Goal: Communication & Community: Answer question/provide support

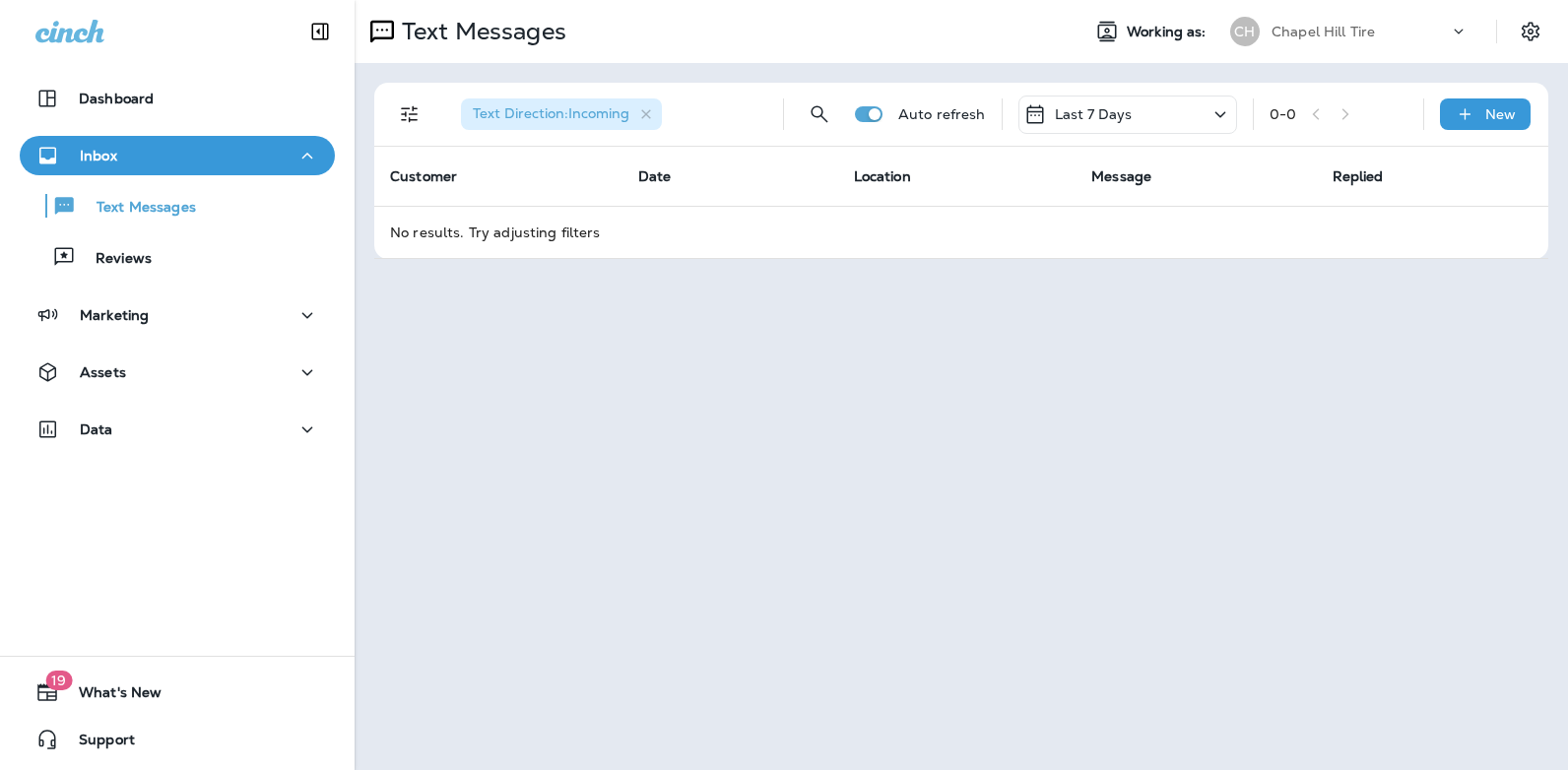
click at [1222, 117] on icon at bounding box center [1220, 114] width 24 height 25
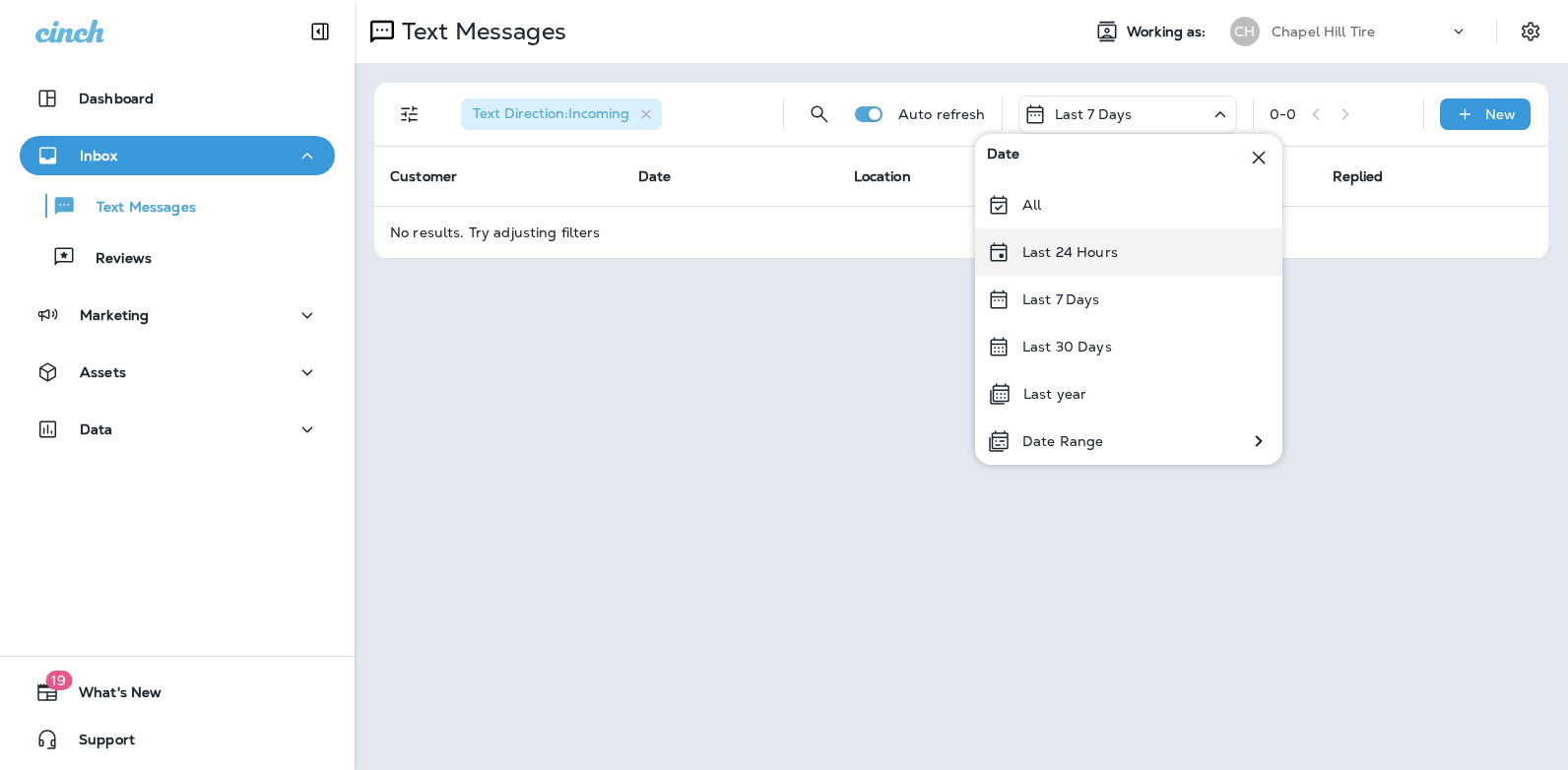
click at [1151, 253] on div "Last 24 Hours" at bounding box center [1128, 253] width 307 height 48
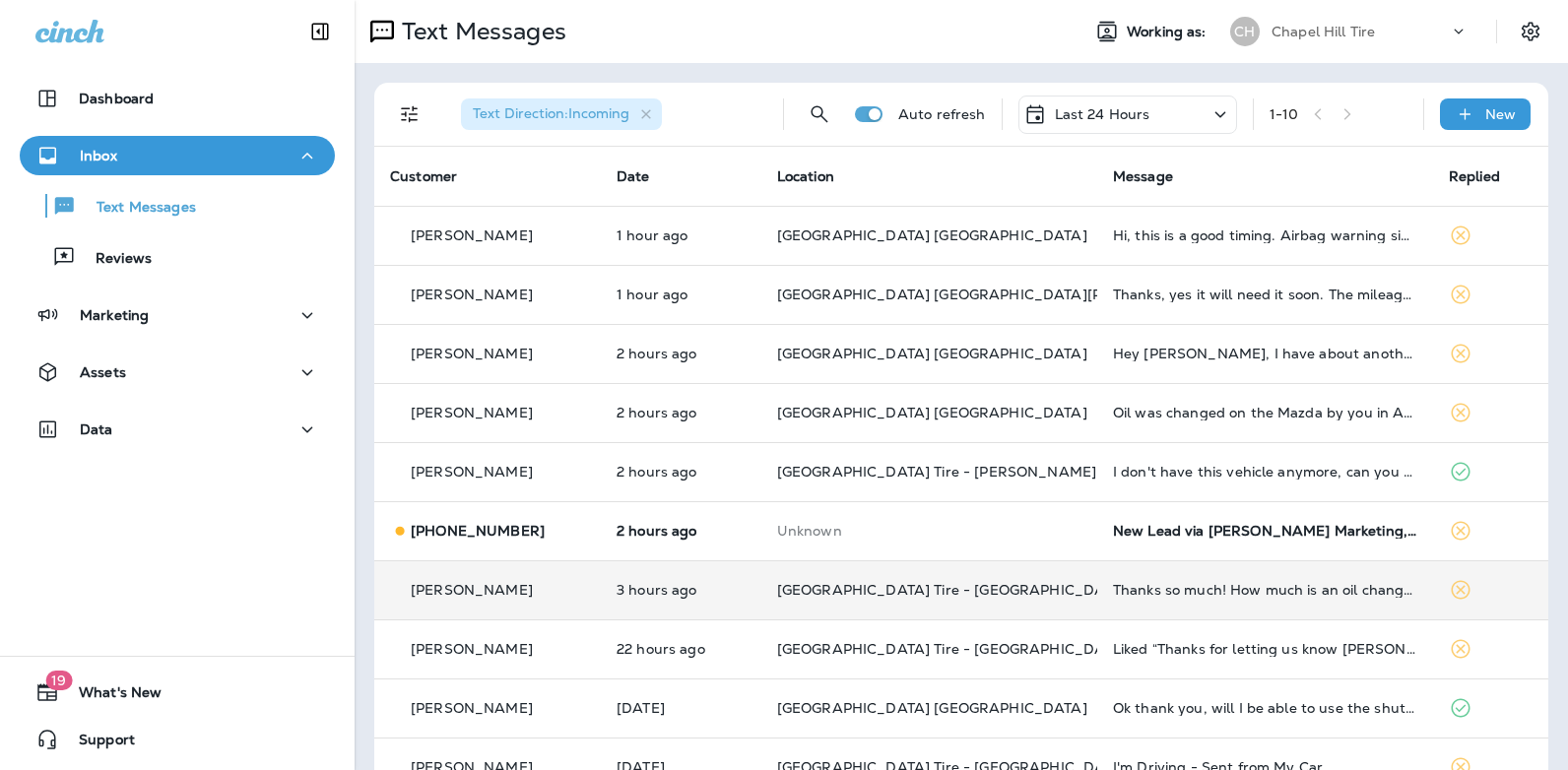
click at [1315, 585] on div "Thanks so much! How much is an oil change?" at bounding box center [1265, 590] width 304 height 16
click at [1315, 585] on div at bounding box center [1311, 385] width 650 height 738
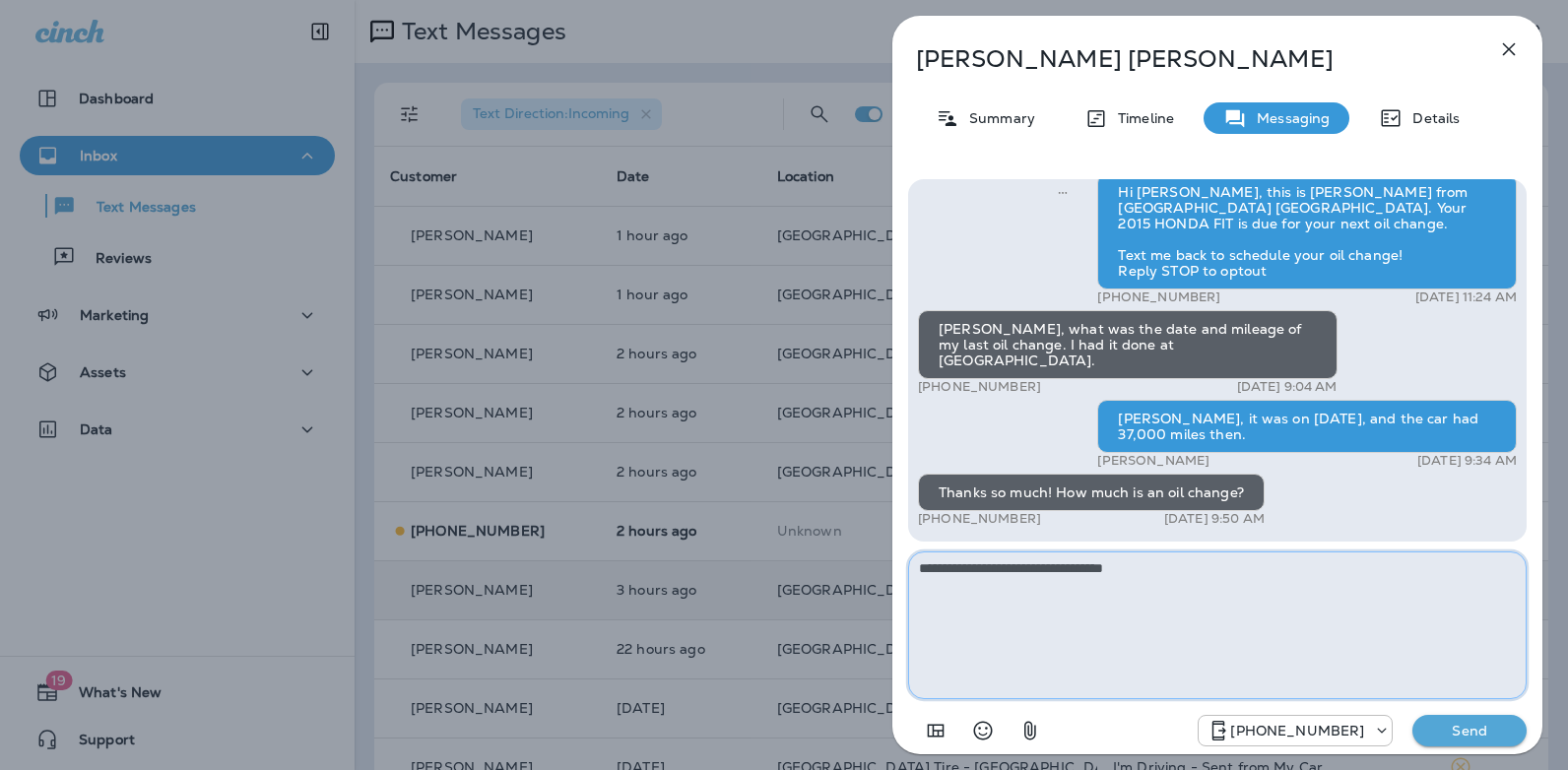
type textarea "**********"
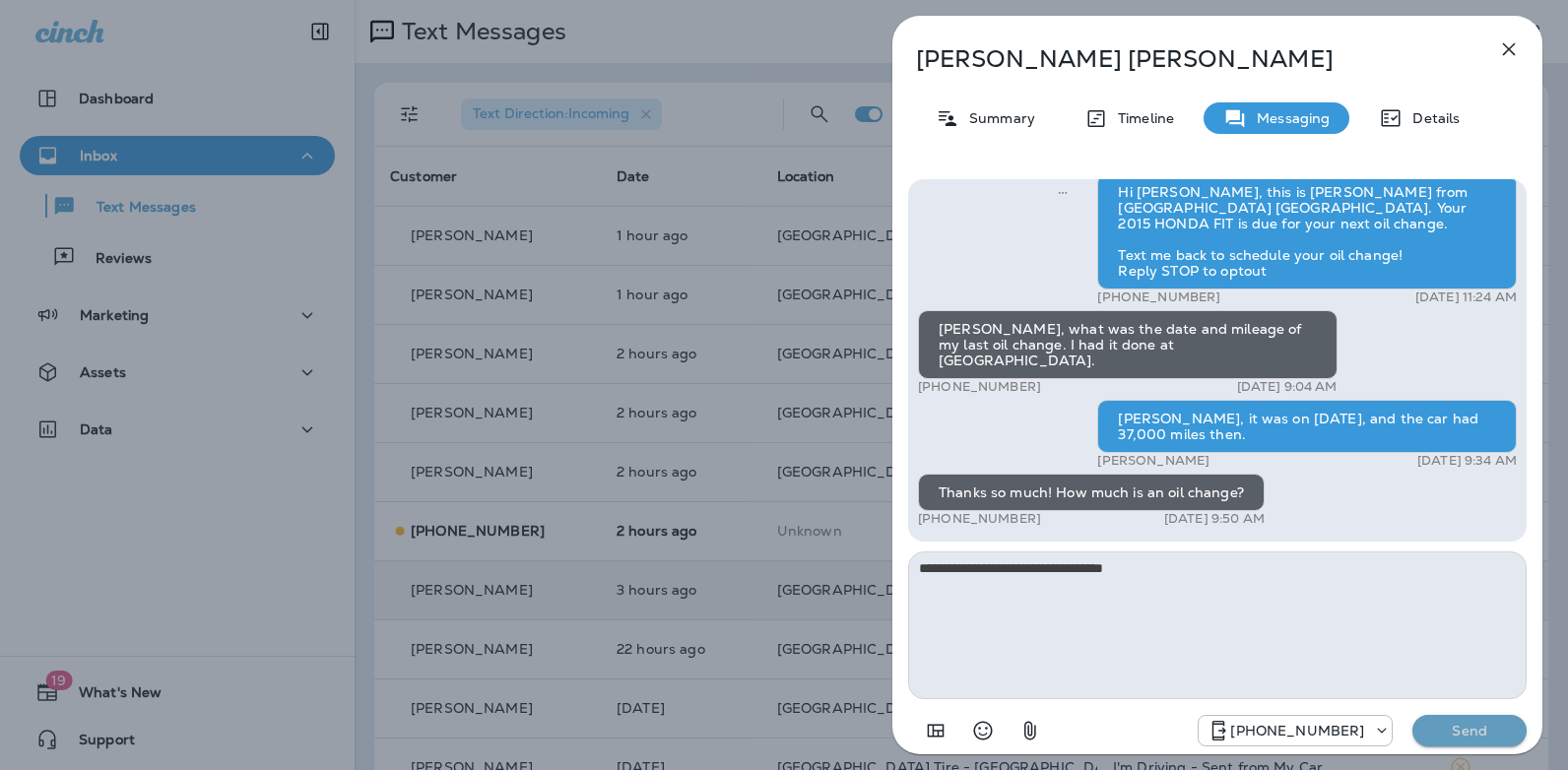
click at [1496, 740] on button "Send" at bounding box center [1469, 731] width 114 height 32
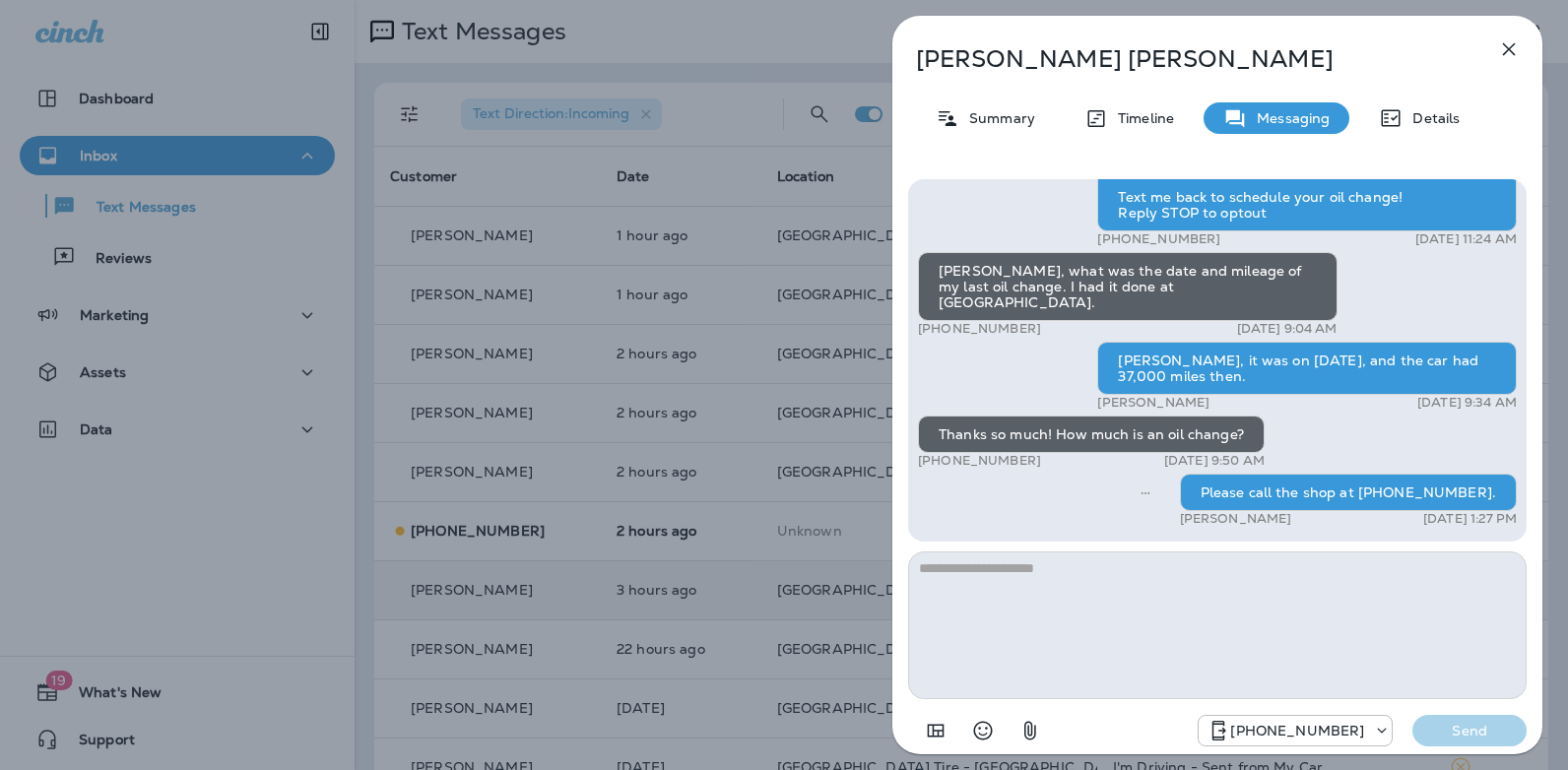
click at [1514, 48] on icon "button" at bounding box center [1508, 50] width 24 height 24
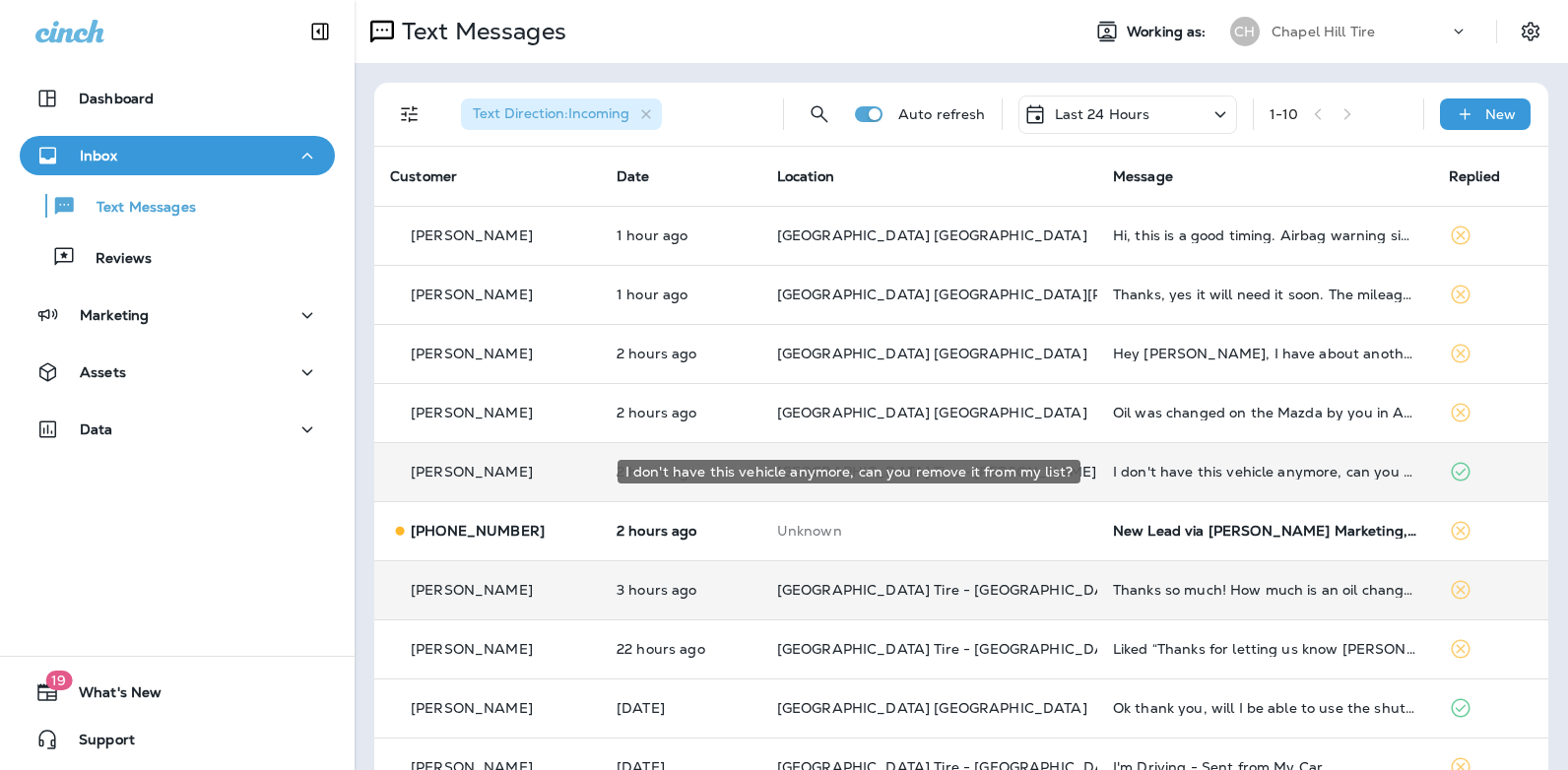
click at [1306, 467] on div "I don't have this vehicle anymore, can you remove it from my list?" at bounding box center [1265, 472] width 304 height 16
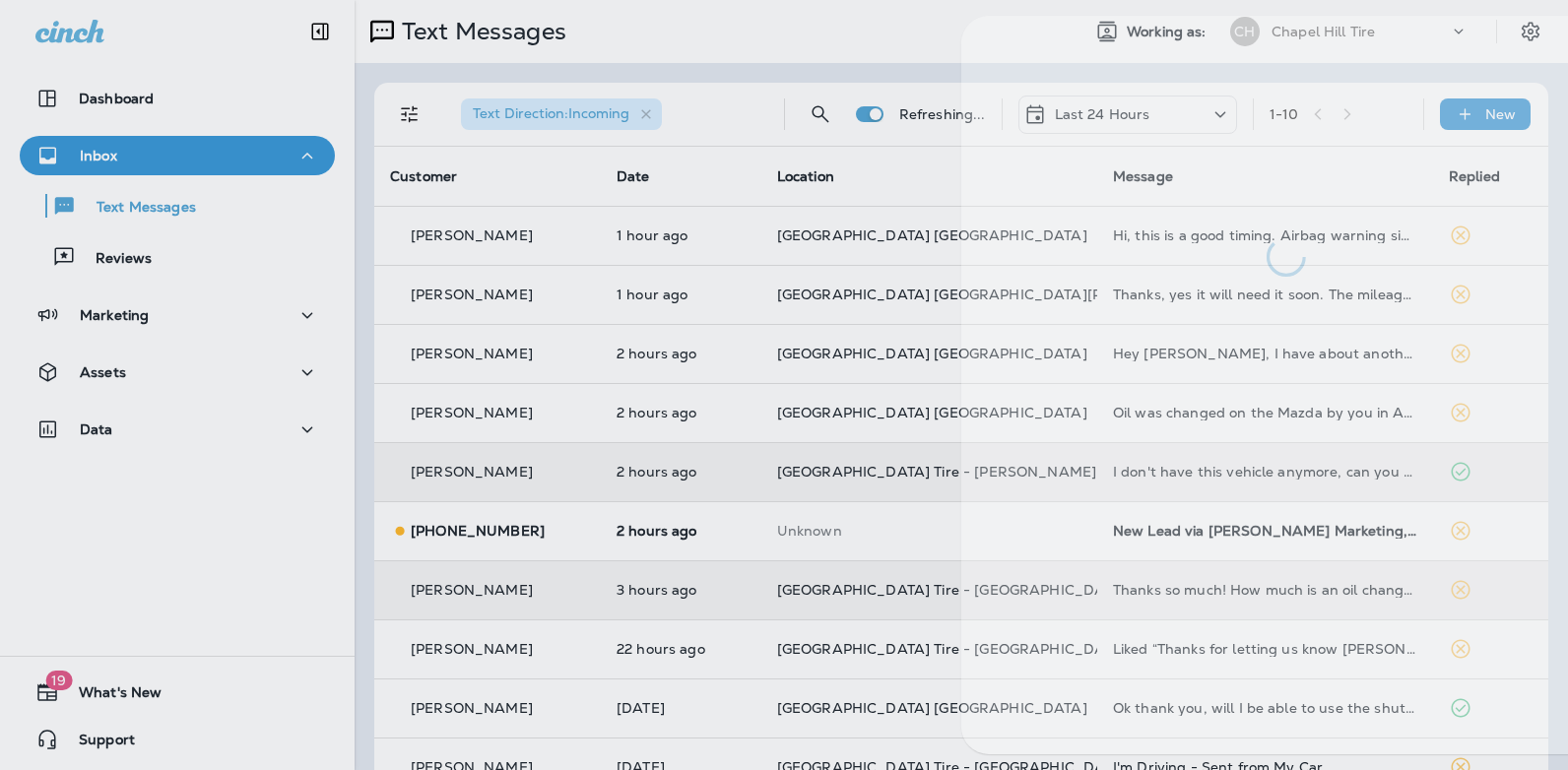
click at [1306, 467] on div at bounding box center [1285, 385] width 650 height 738
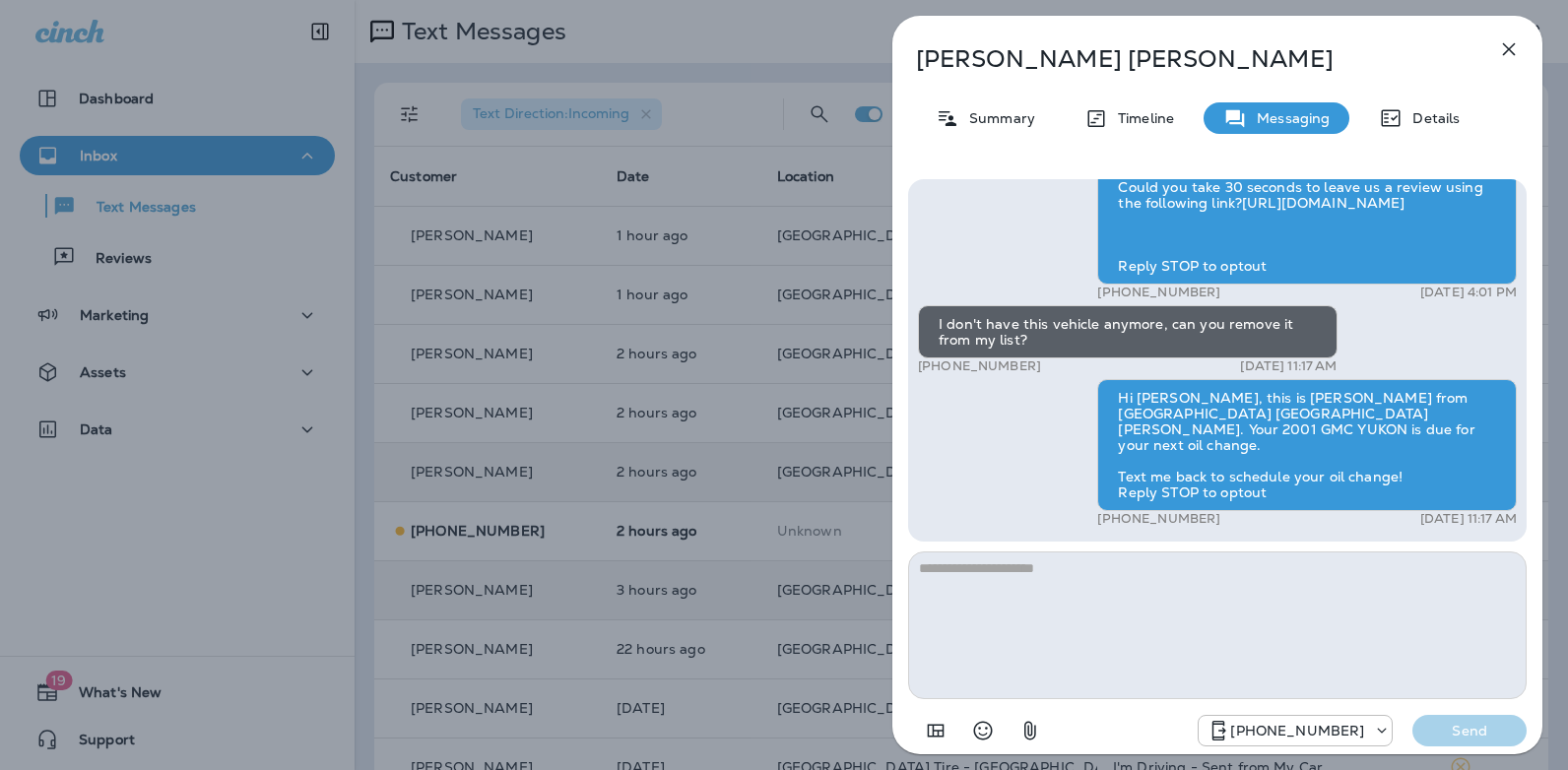
click at [1512, 48] on icon "button" at bounding box center [1508, 50] width 24 height 24
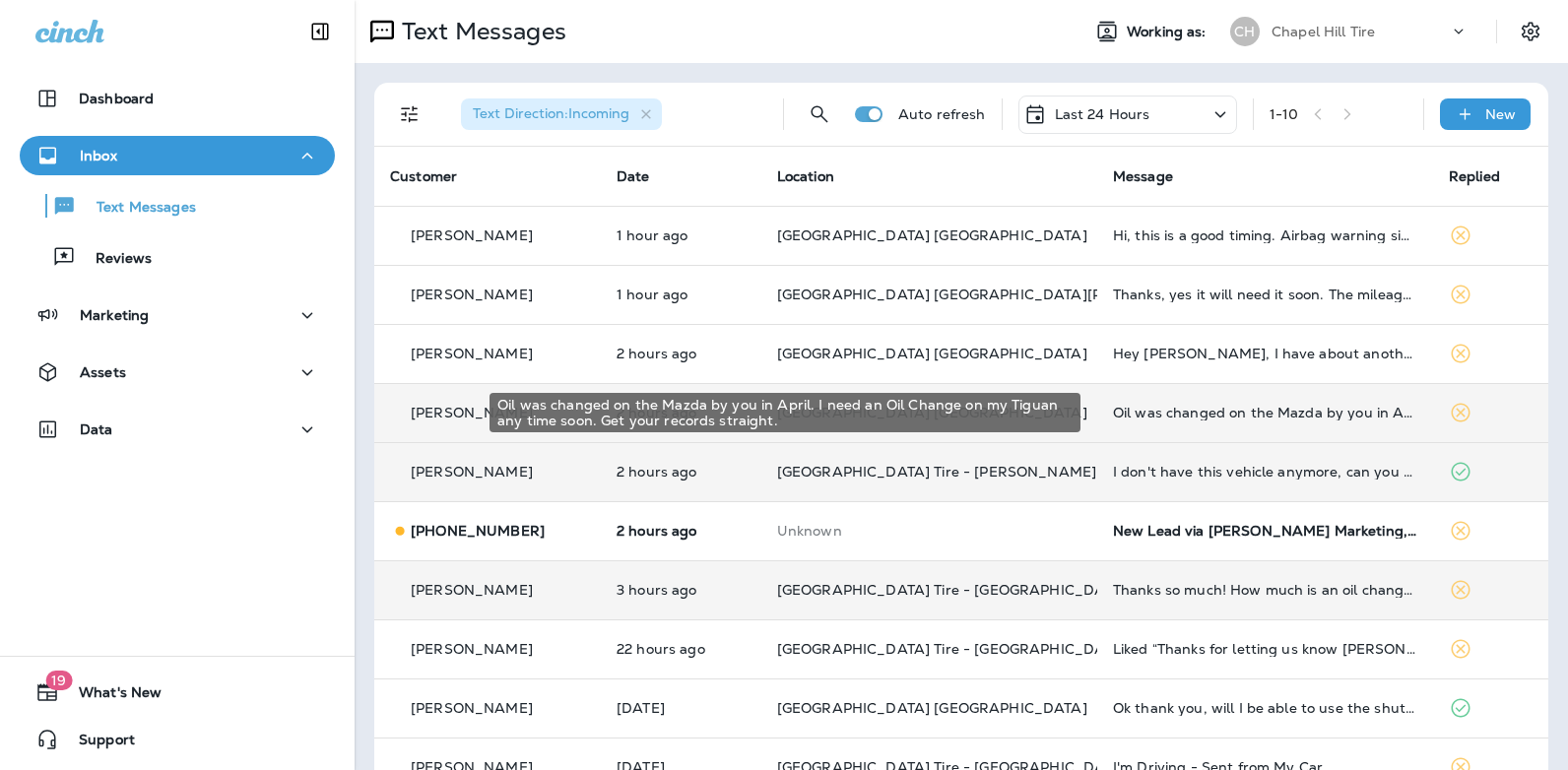
click at [1270, 412] on div "Oil was changed on the Mazda by you in April. I need an Oil Change on my Tiguan…" at bounding box center [1265, 413] width 304 height 16
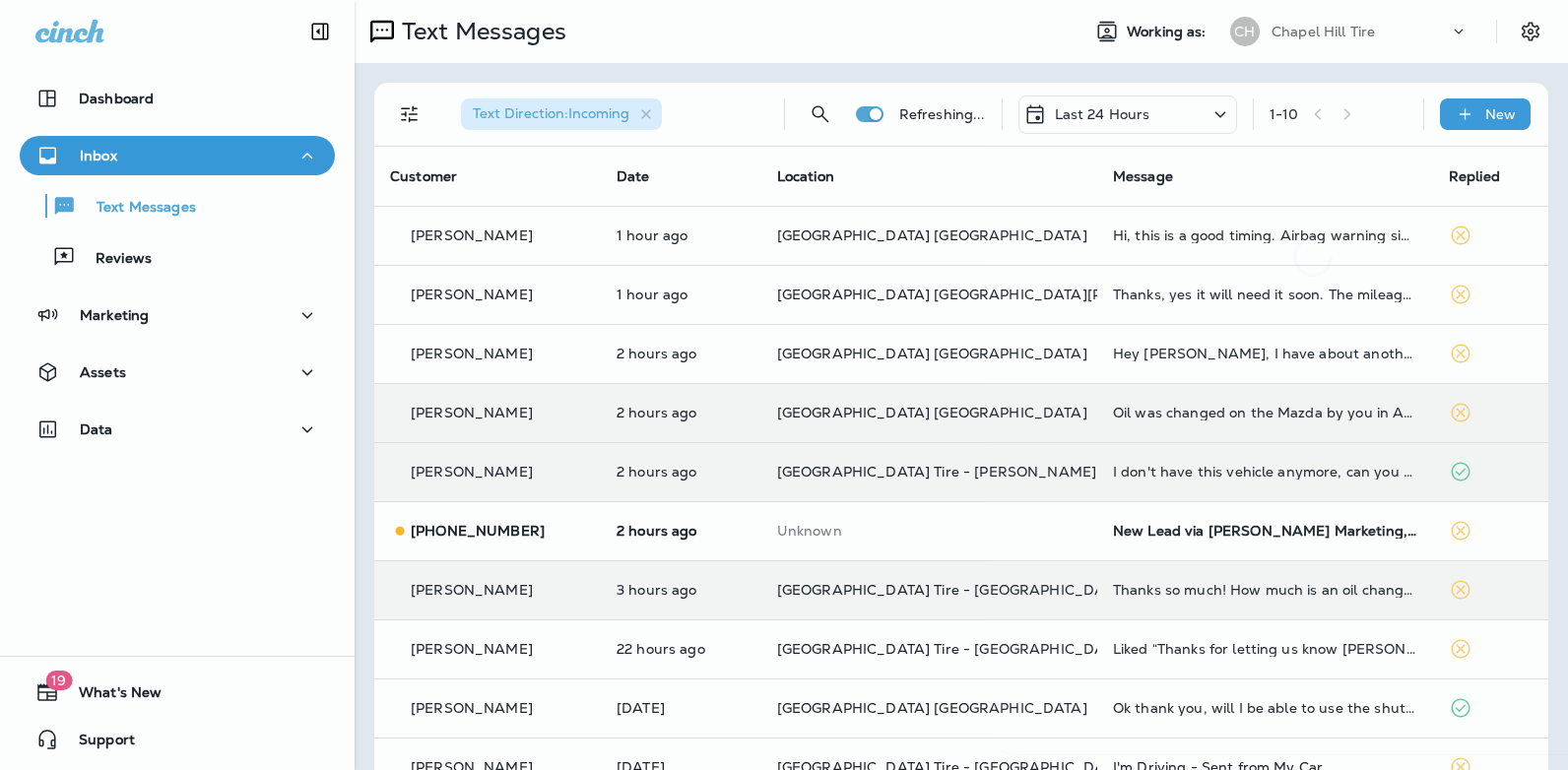
click at [1270, 412] on div at bounding box center [1312, 385] width 650 height 738
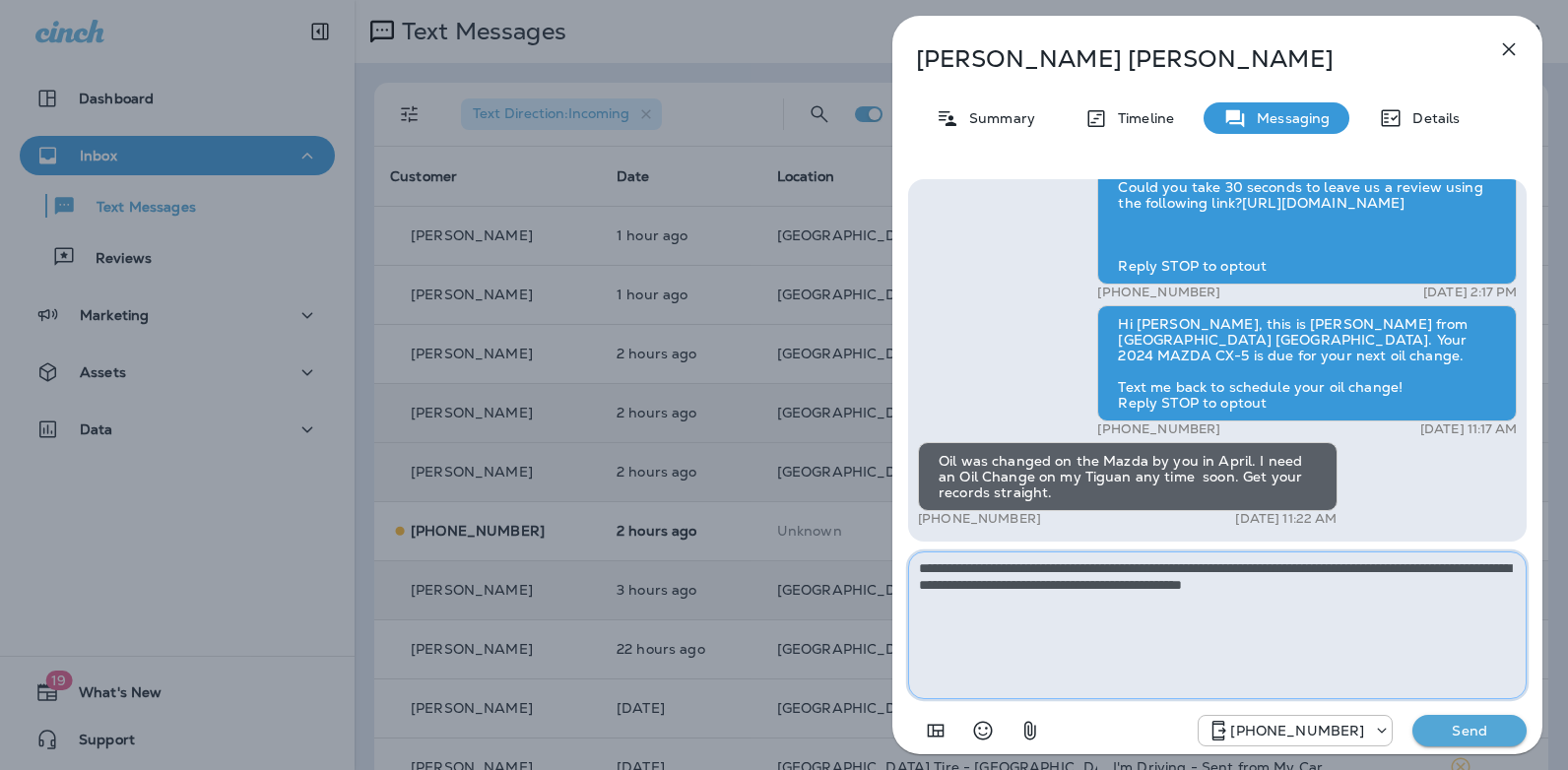
click at [1275, 582] on textarea "**********" at bounding box center [1218, 625] width 619 height 147
click at [1434, 593] on textarea "**********" at bounding box center [1218, 625] width 619 height 147
click at [1292, 570] on textarea "**********" at bounding box center [1218, 625] width 619 height 147
type textarea "**********"
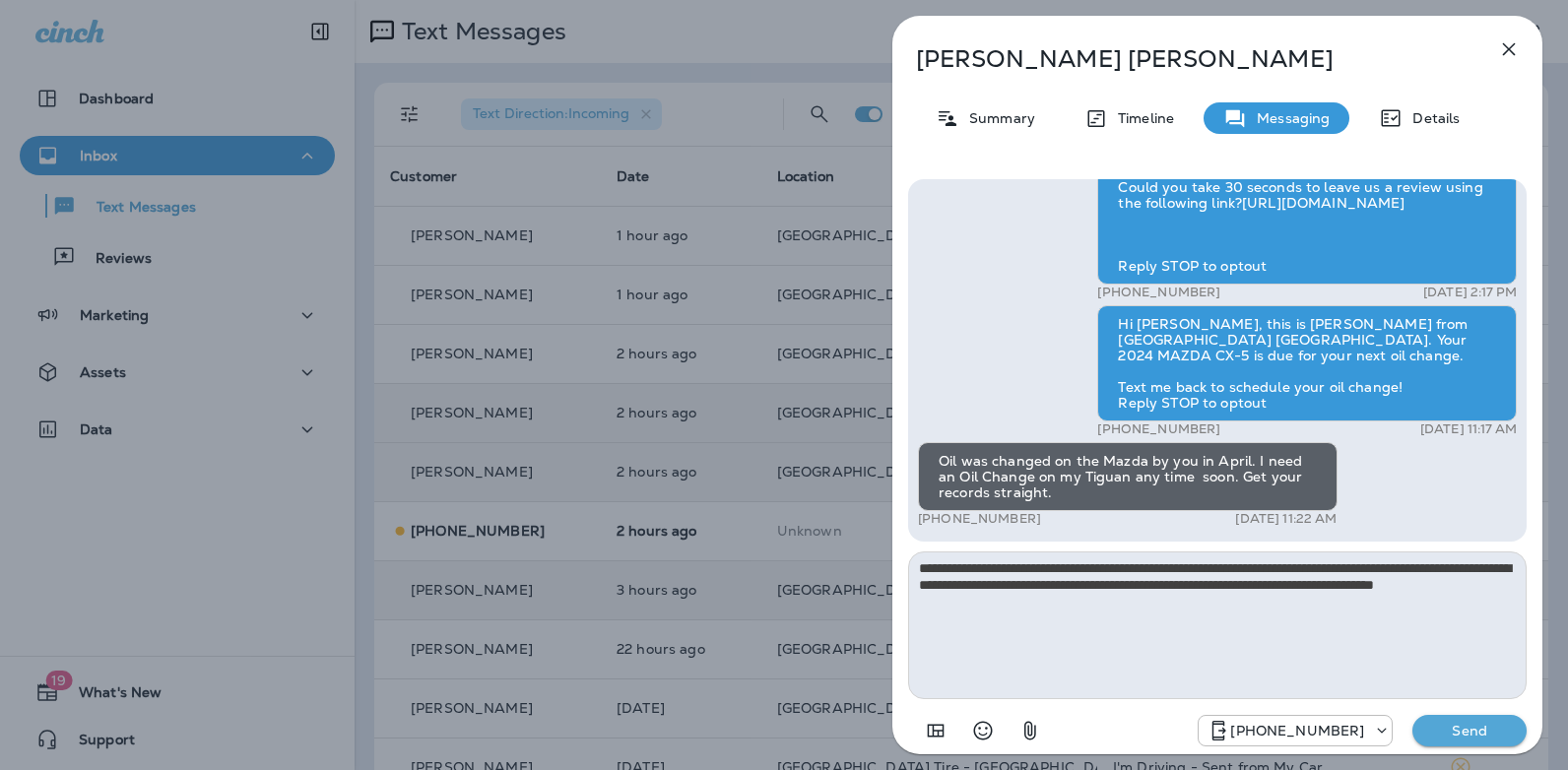
click at [1461, 732] on p "Send" at bounding box center [1469, 730] width 83 height 18
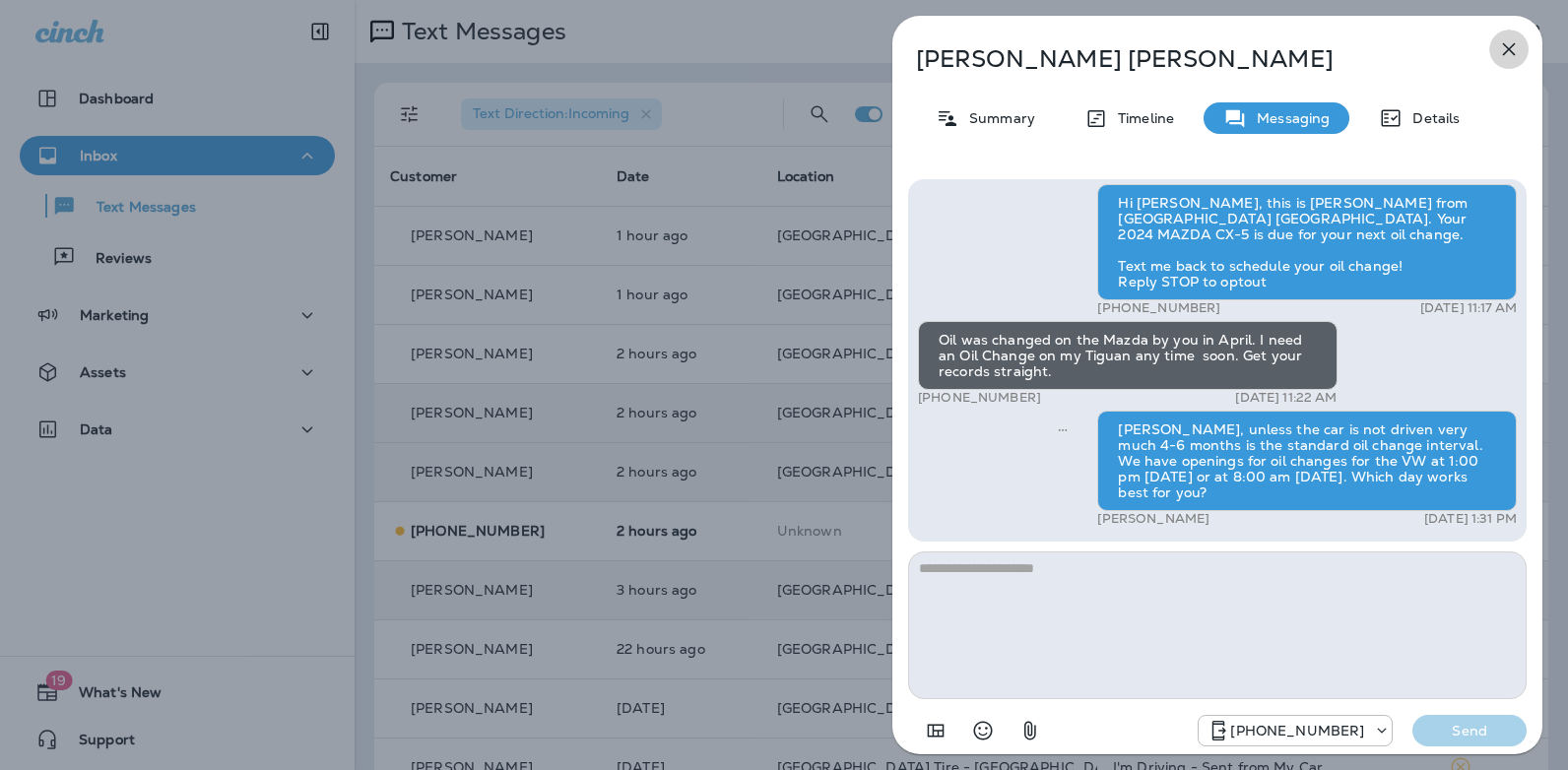
click at [1506, 53] on icon "button" at bounding box center [1508, 50] width 24 height 24
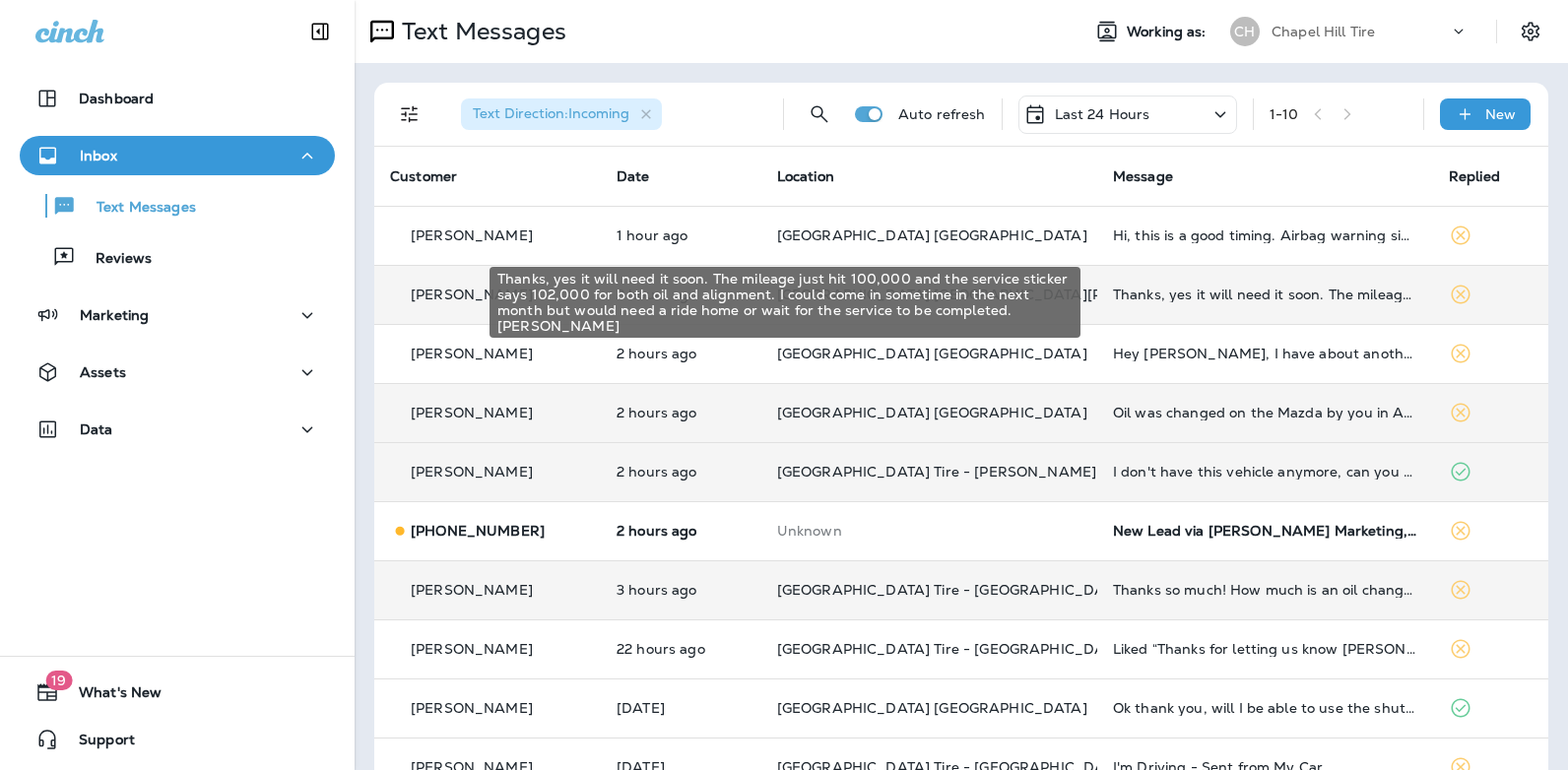
click at [1132, 296] on div "Thanks, yes it will need it soon. The mileage just hit 100,000 and the service …" at bounding box center [1265, 294] width 304 height 16
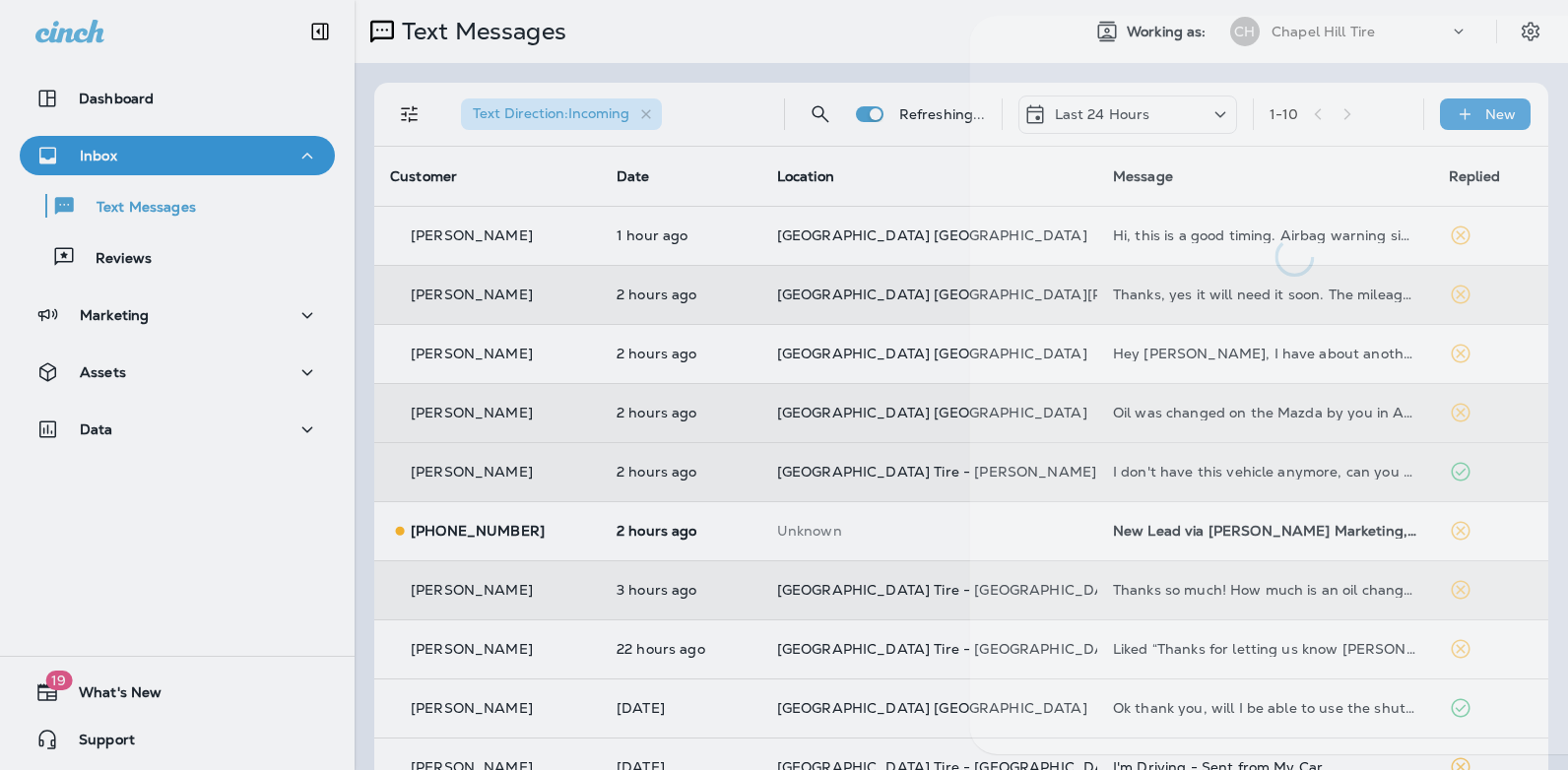
click at [1132, 296] on div at bounding box center [1293, 385] width 650 height 738
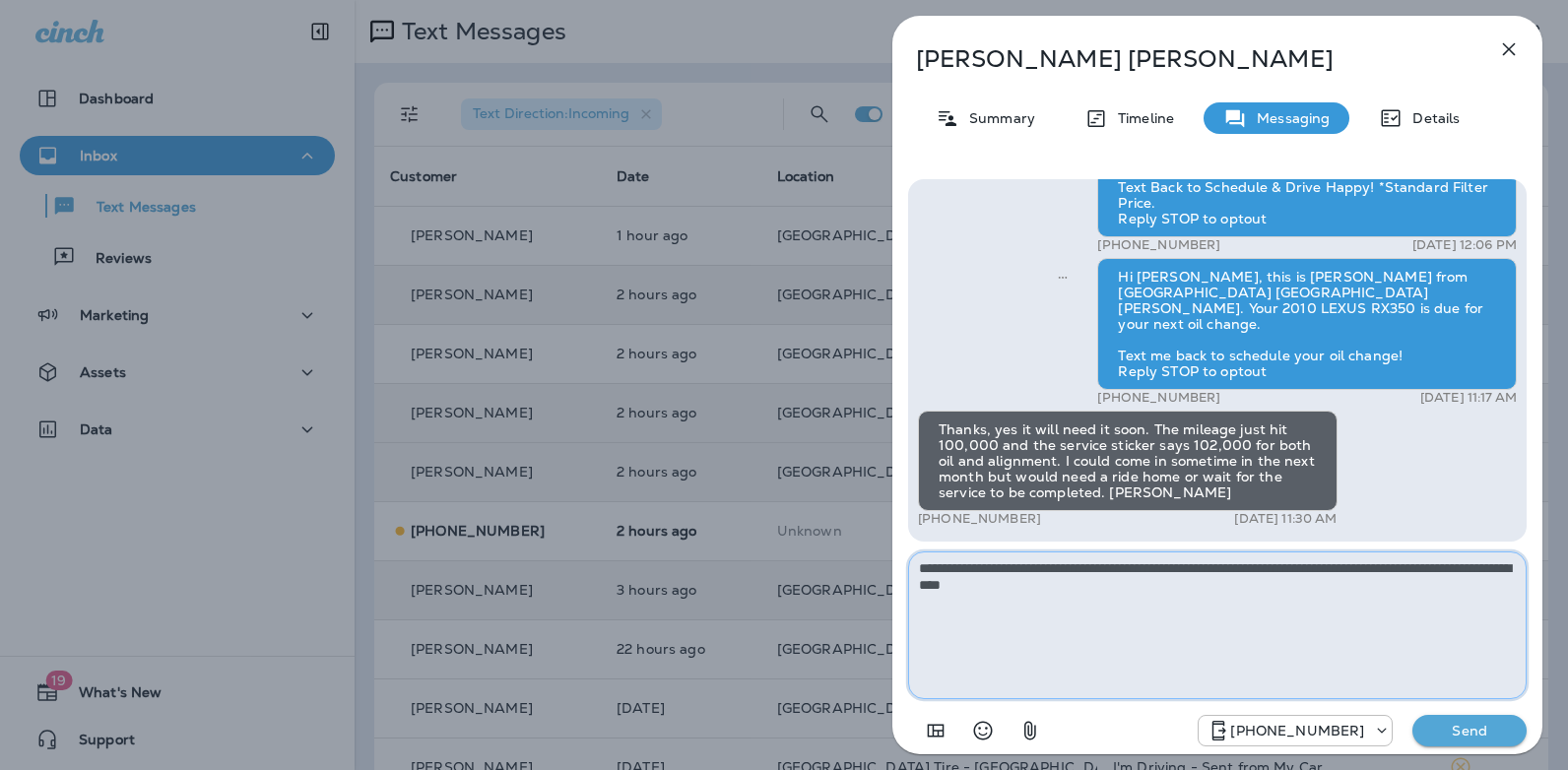
type textarea "**********"
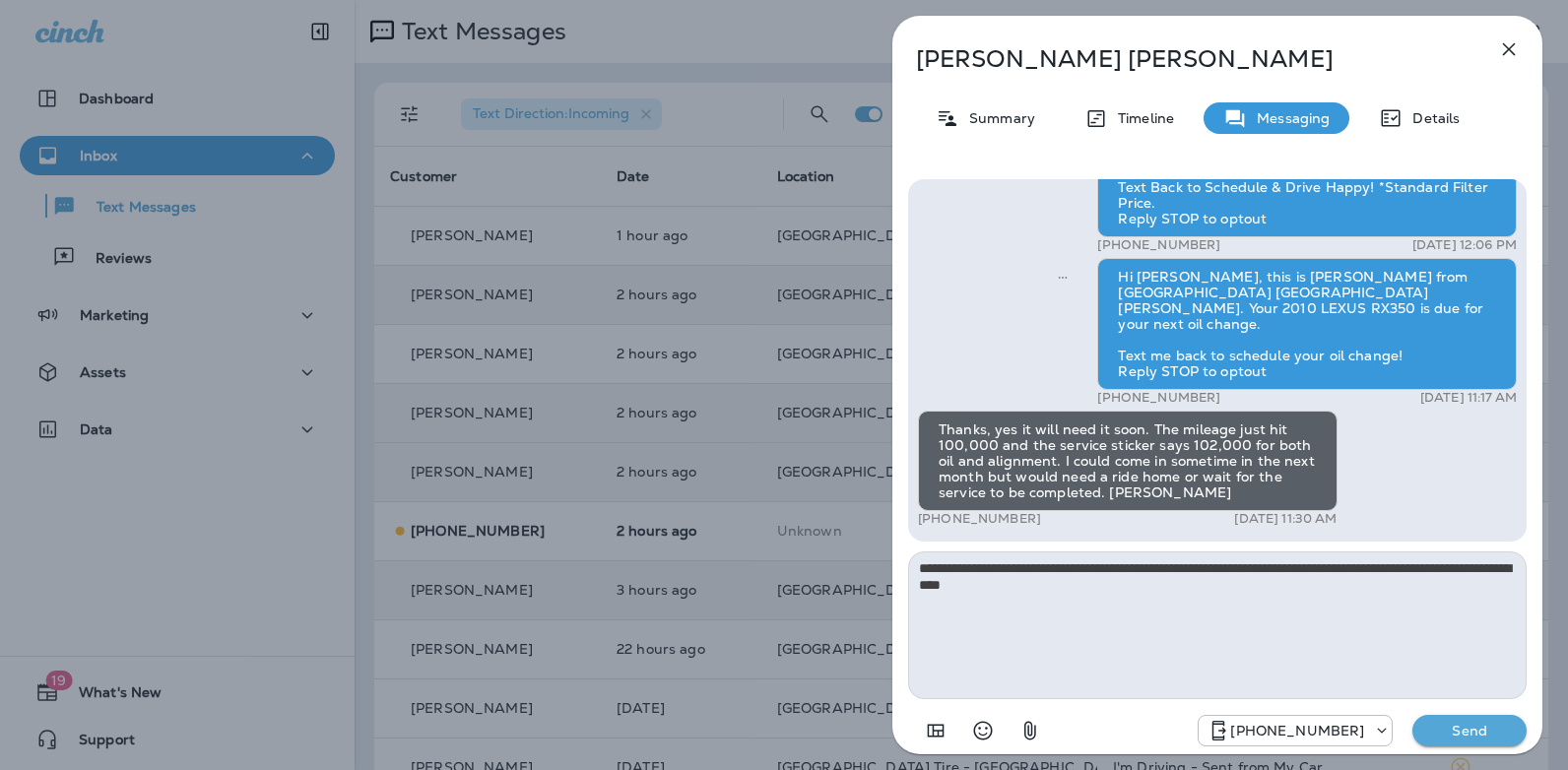
click at [1457, 739] on button "Send" at bounding box center [1469, 731] width 114 height 32
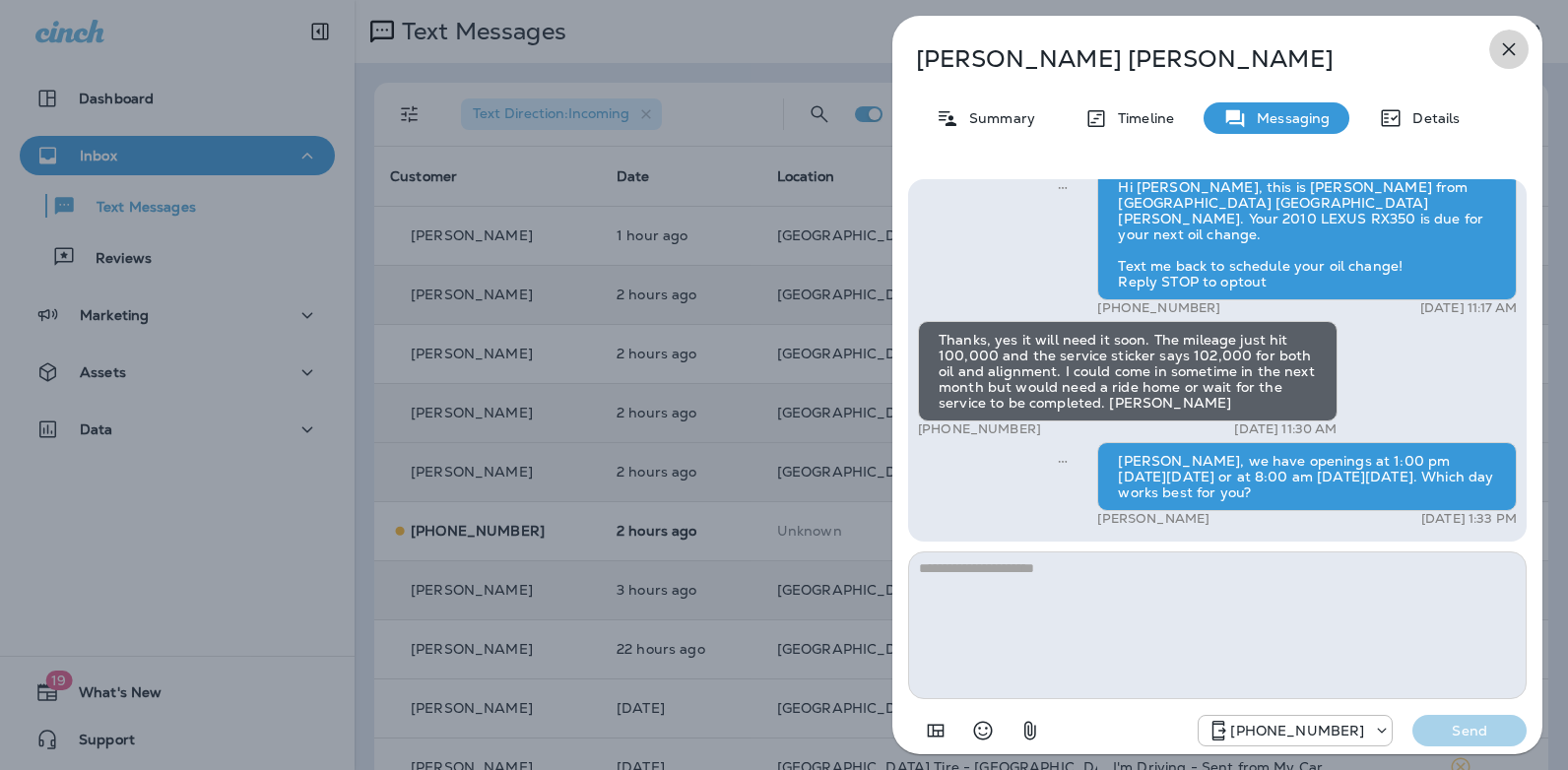
click at [1499, 48] on icon "button" at bounding box center [1508, 50] width 24 height 24
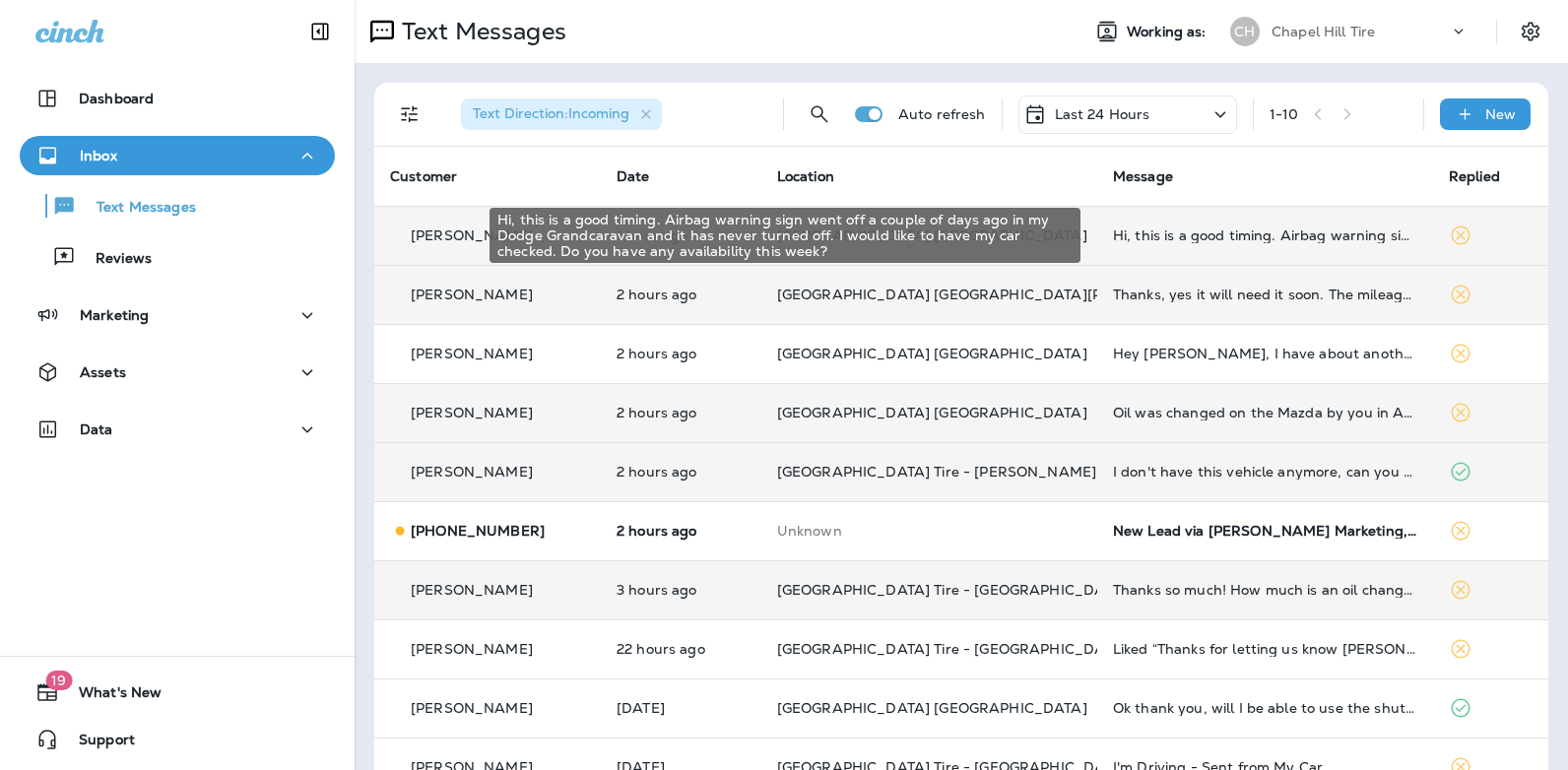
click at [1160, 241] on div "Hi, this is a good timing. Airbag warning sign went off a couple of days ago in…" at bounding box center [1265, 236] width 304 height 16
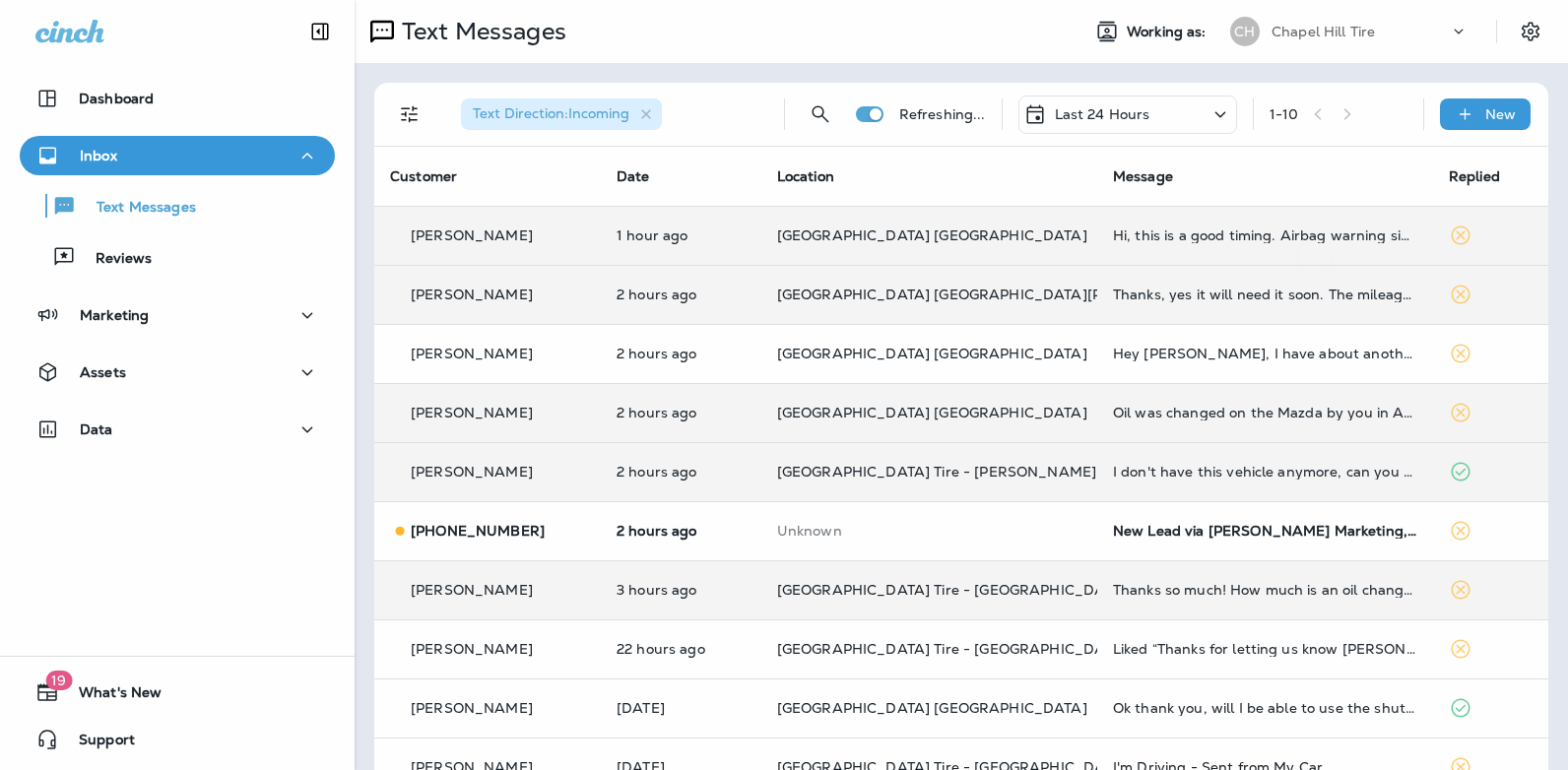
click at [1160, 241] on div at bounding box center [1314, 146] width 650 height 261
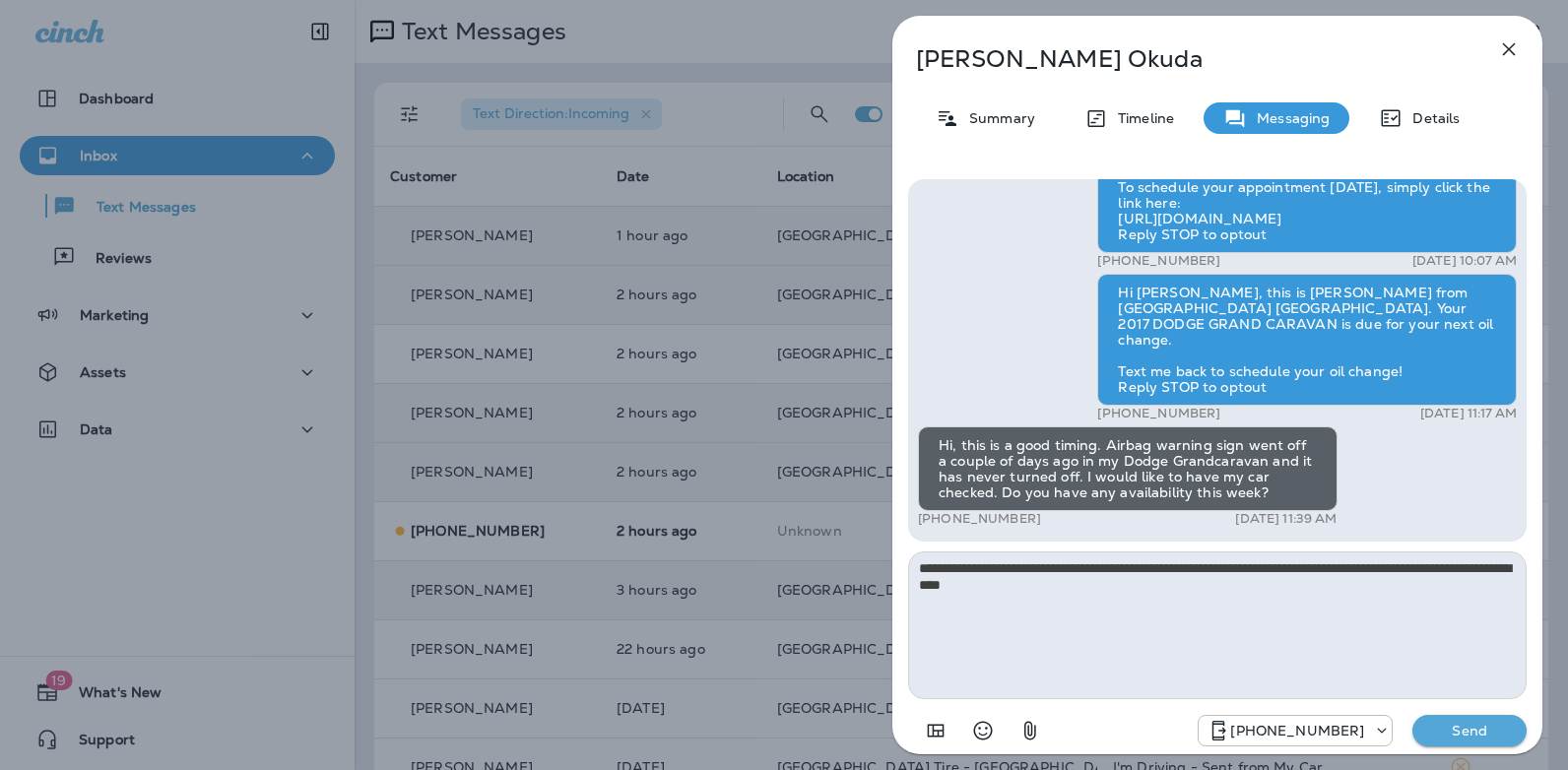
type textarea "**********"
click at [1442, 727] on p "Send" at bounding box center [1469, 730] width 83 height 18
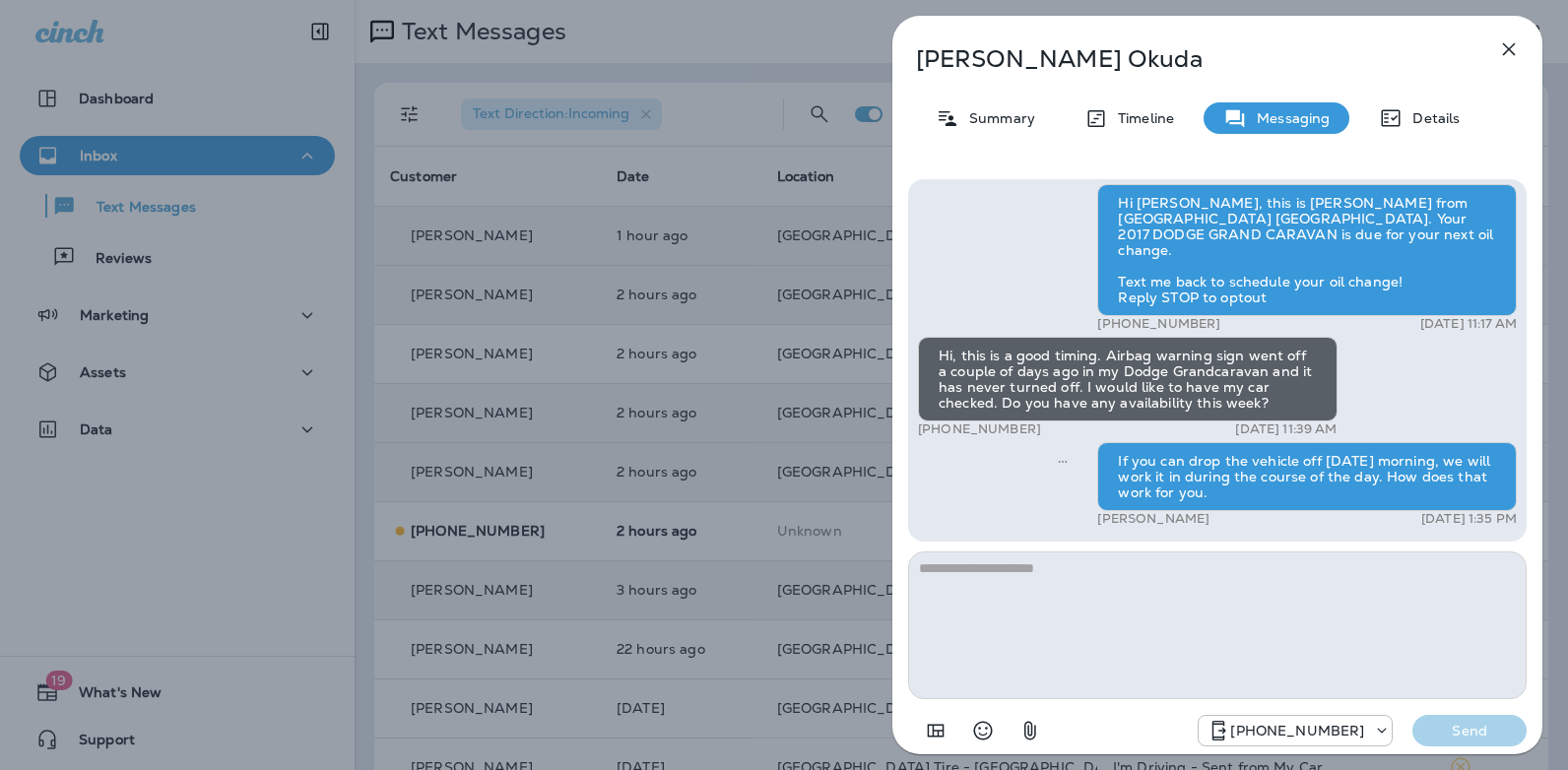
click at [1517, 50] on icon "button" at bounding box center [1508, 50] width 24 height 24
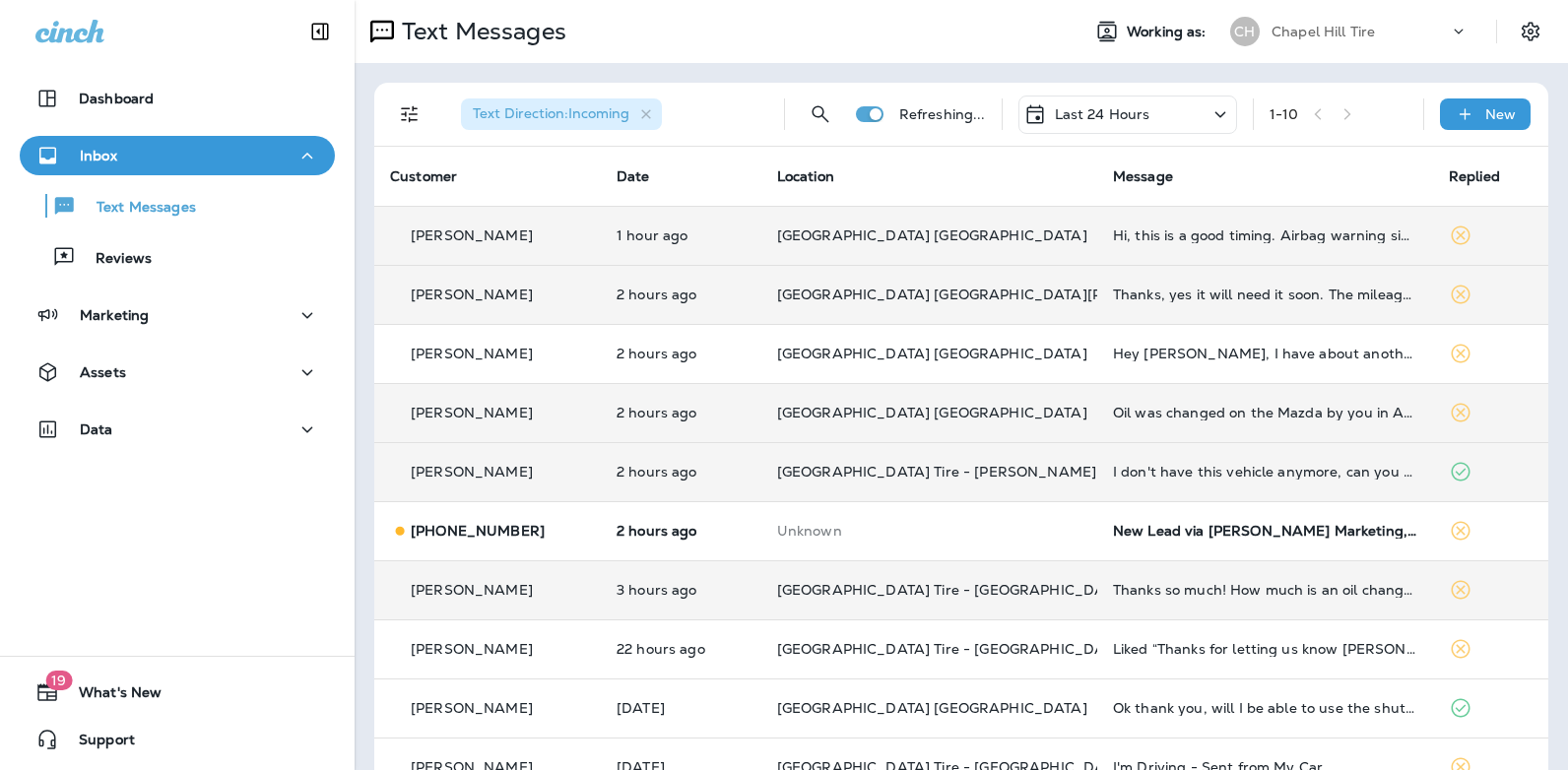
click at [1208, 109] on icon at bounding box center [1220, 114] width 24 height 25
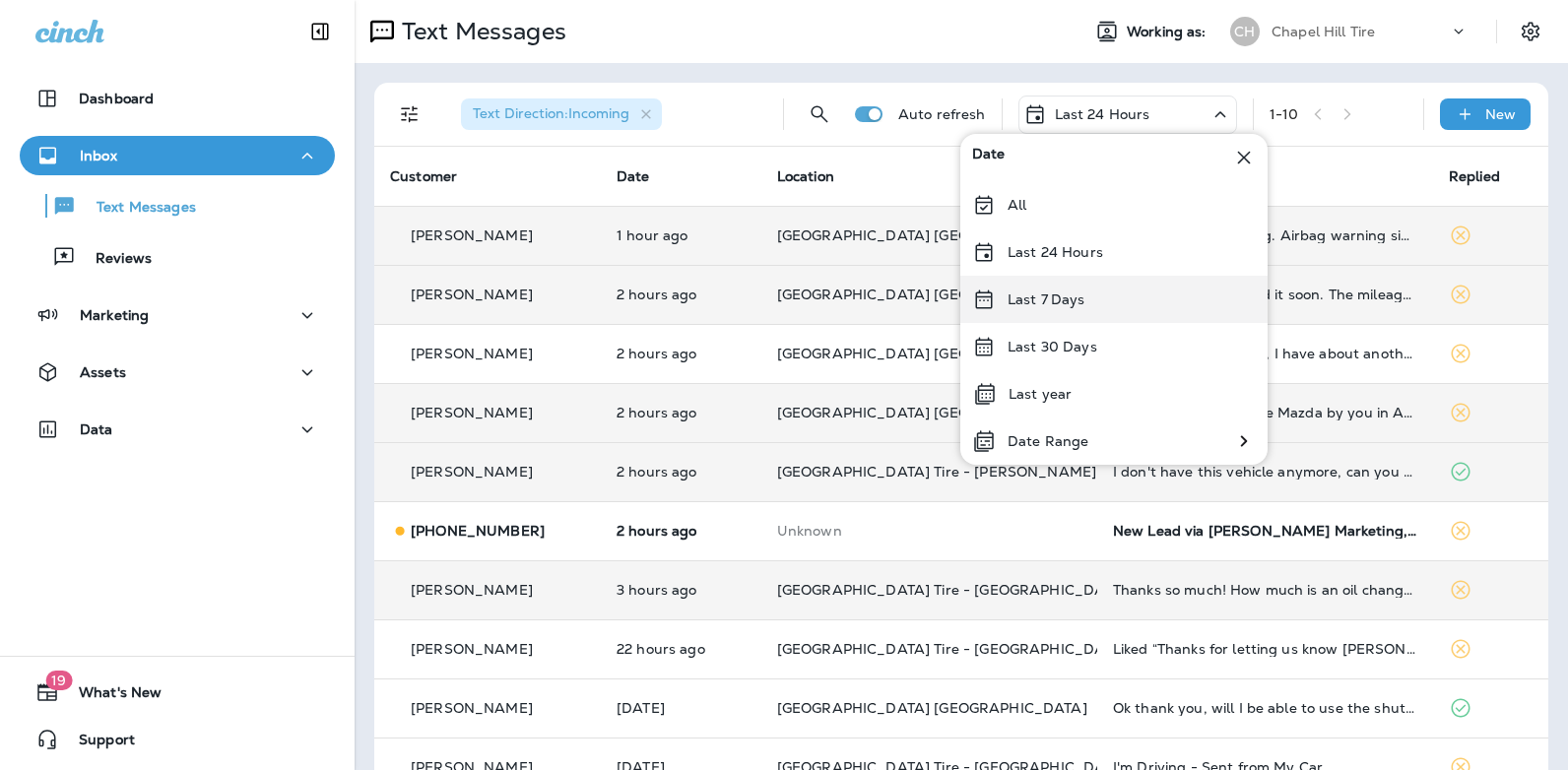
click at [1120, 294] on div "Last 7 Days" at bounding box center [1113, 299] width 307 height 48
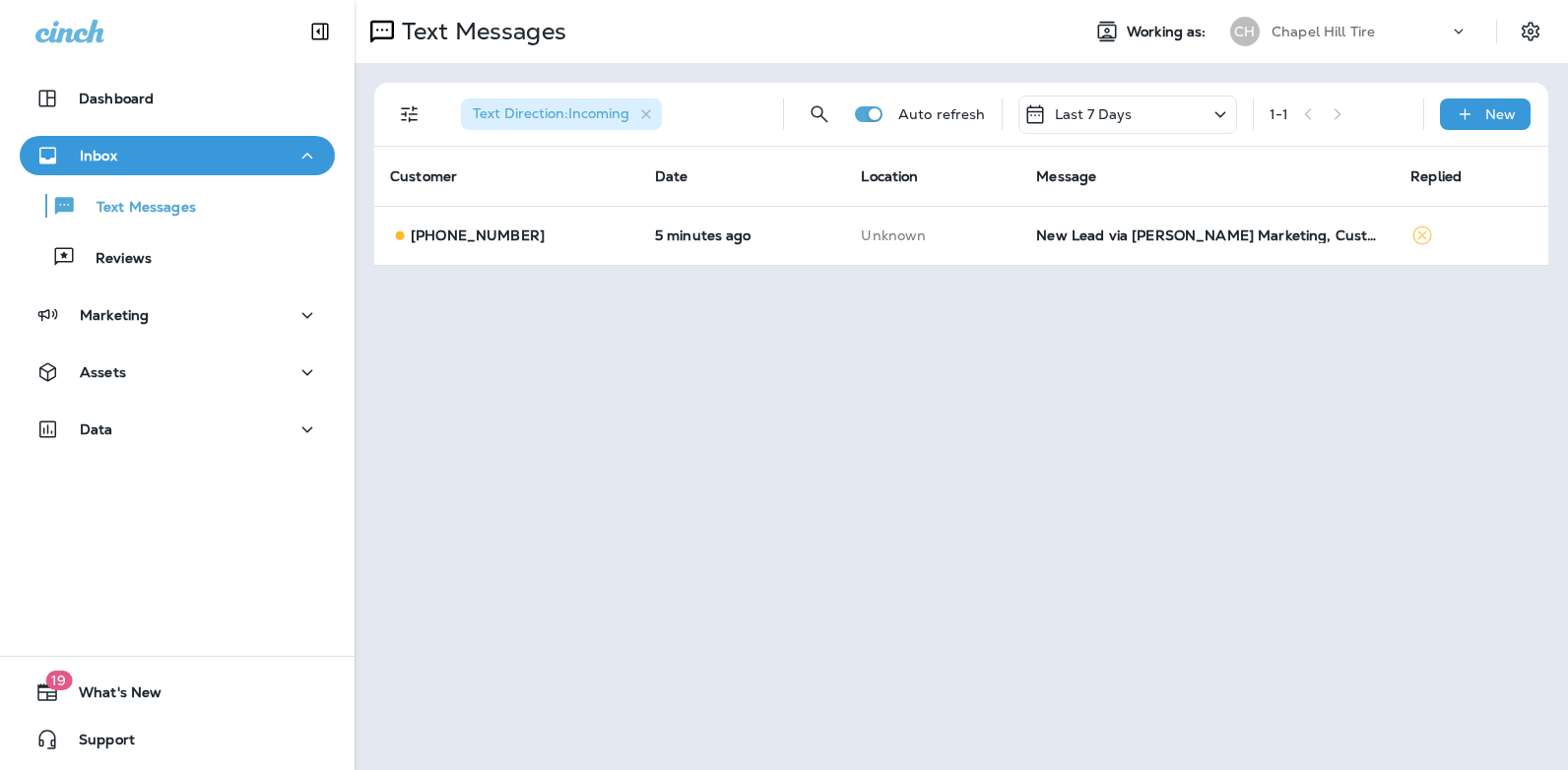
click at [1217, 114] on icon at bounding box center [1220, 114] width 24 height 25
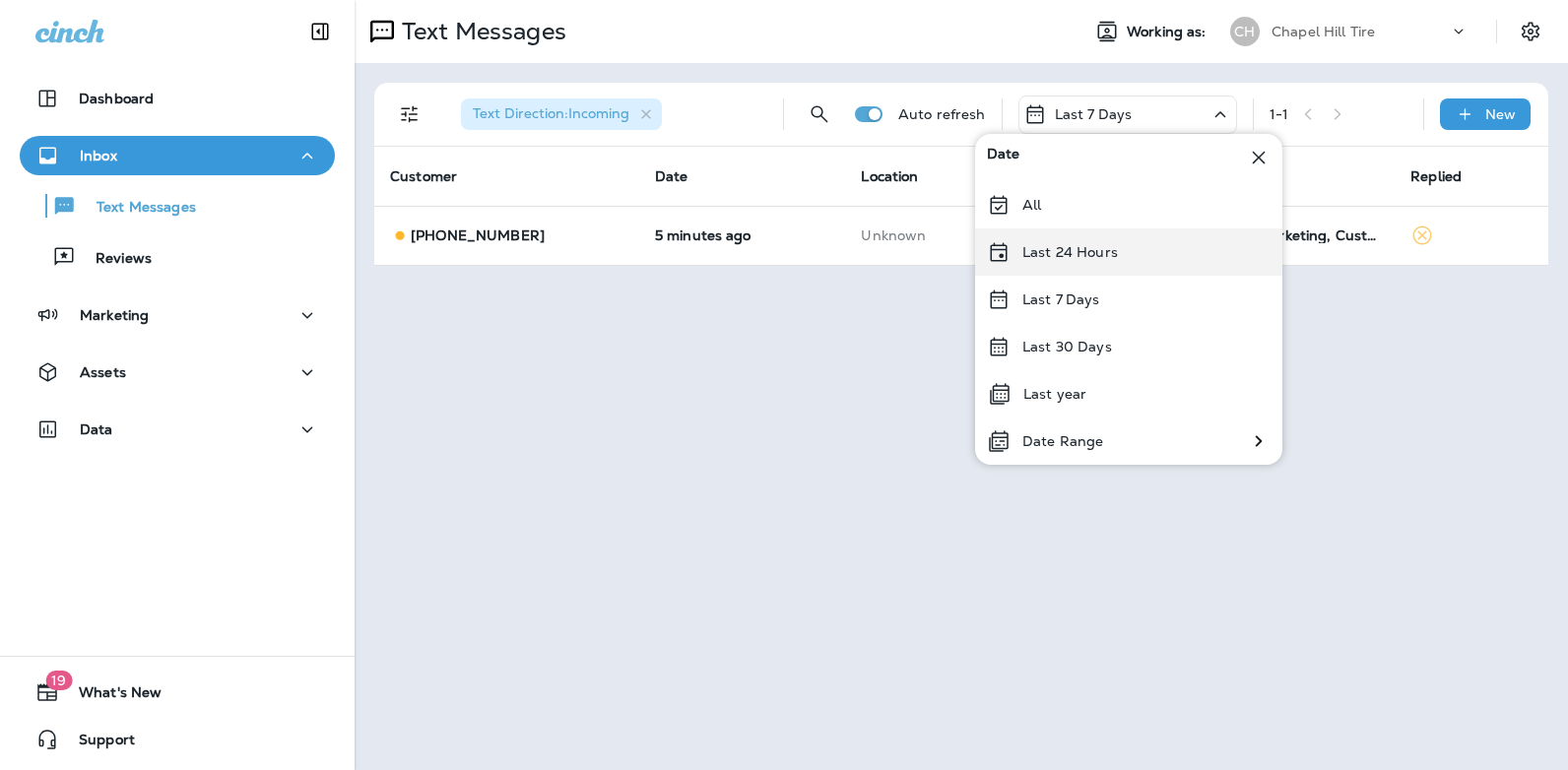
click at [1142, 253] on div "Last 24 Hours" at bounding box center [1128, 253] width 307 height 48
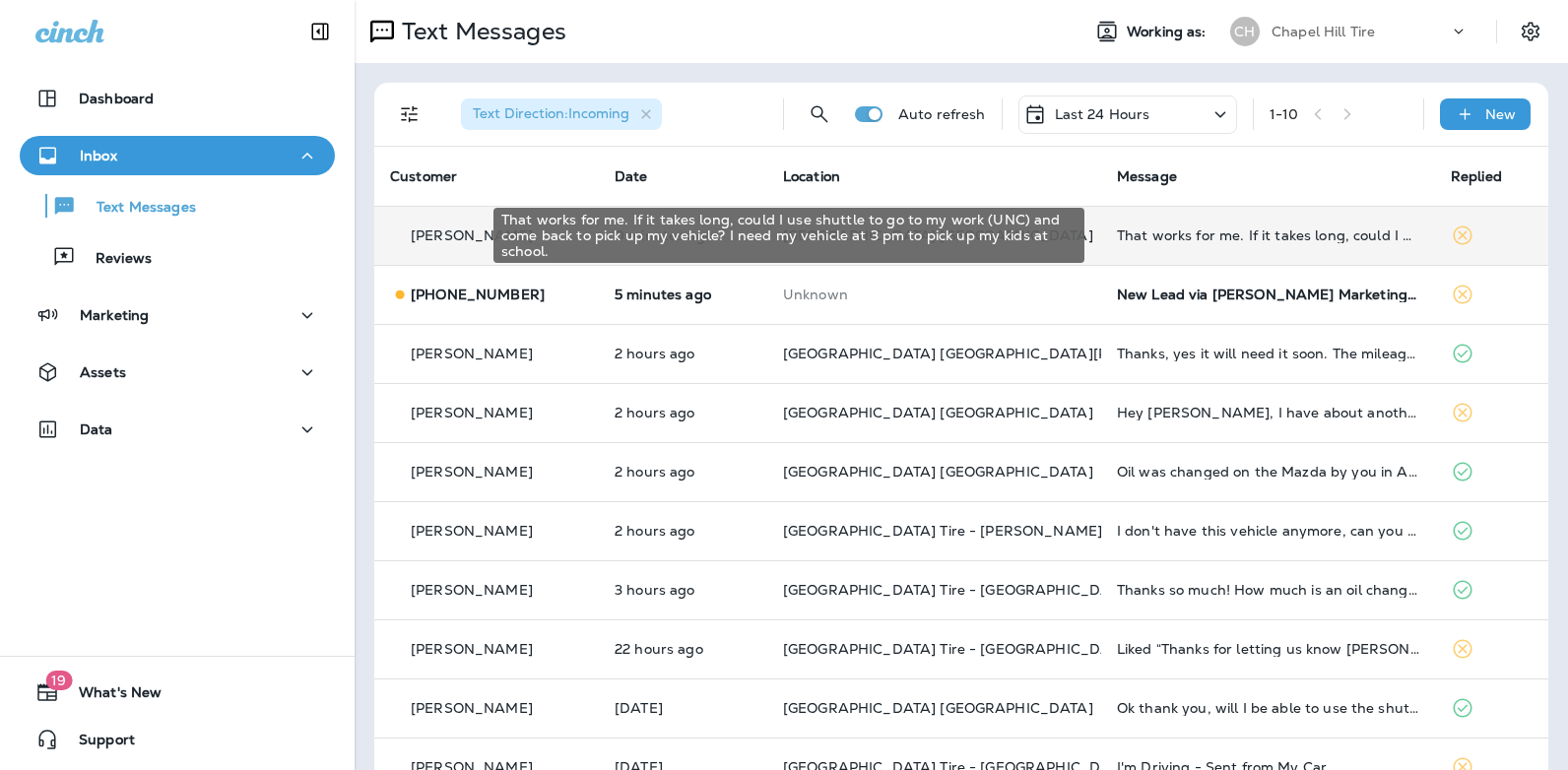
click at [1272, 236] on div "That works for me. If it takes long, could I use shuttle to go to my work (UNC)…" at bounding box center [1268, 236] width 302 height 16
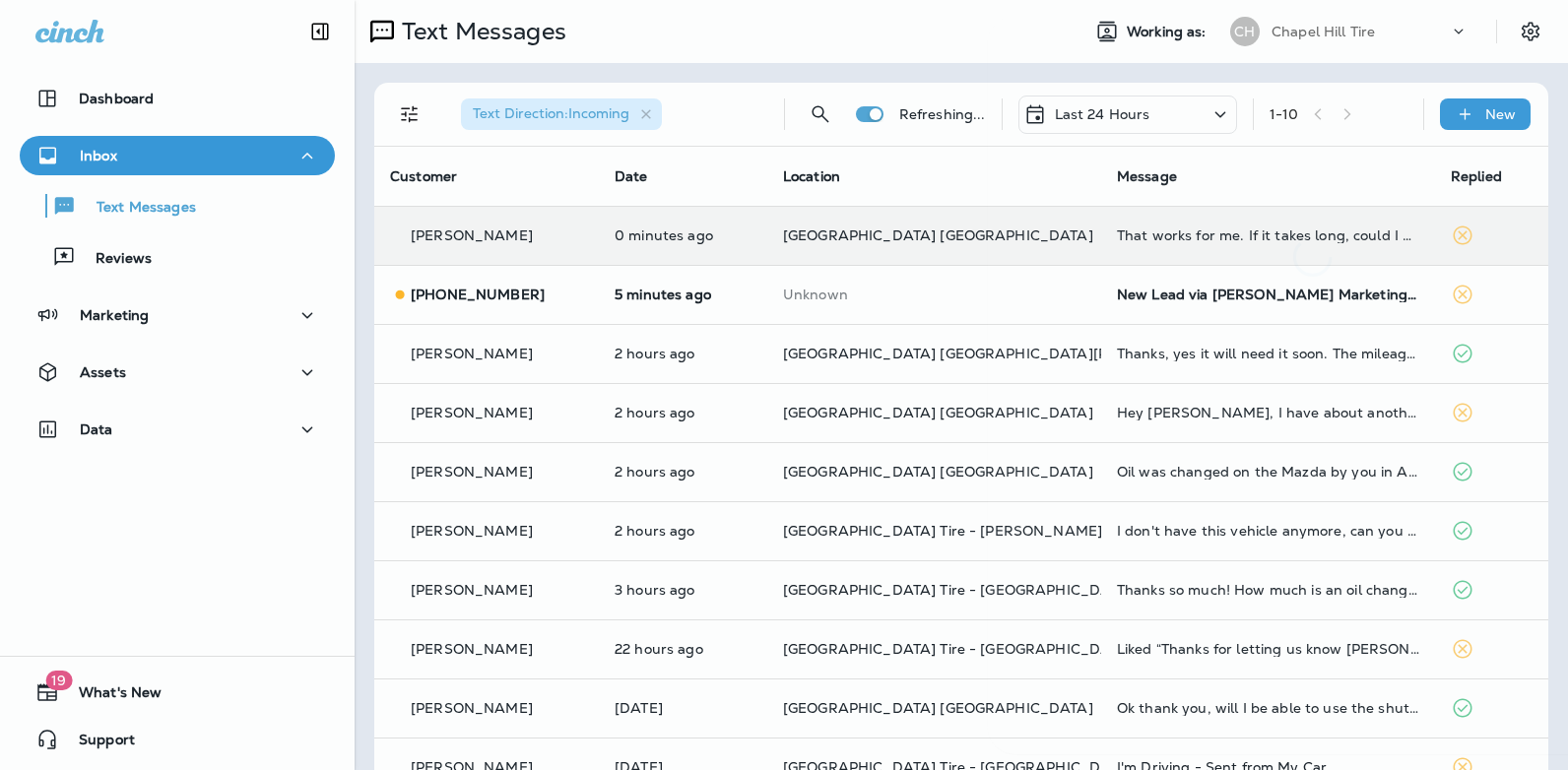
click at [1272, 236] on div at bounding box center [1312, 146] width 650 height 261
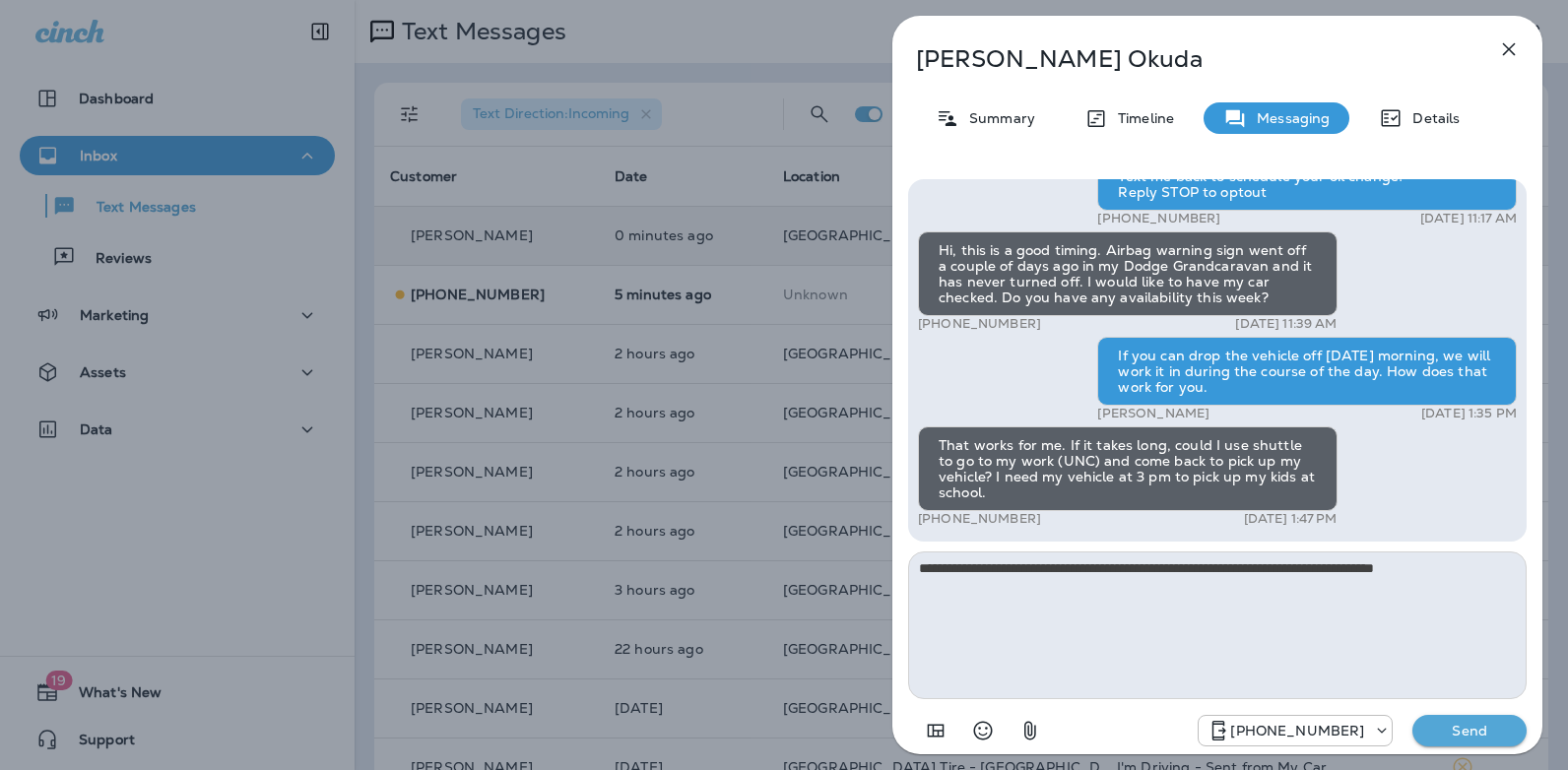
type textarea "**********"
click at [1468, 724] on p "Send" at bounding box center [1469, 730] width 83 height 18
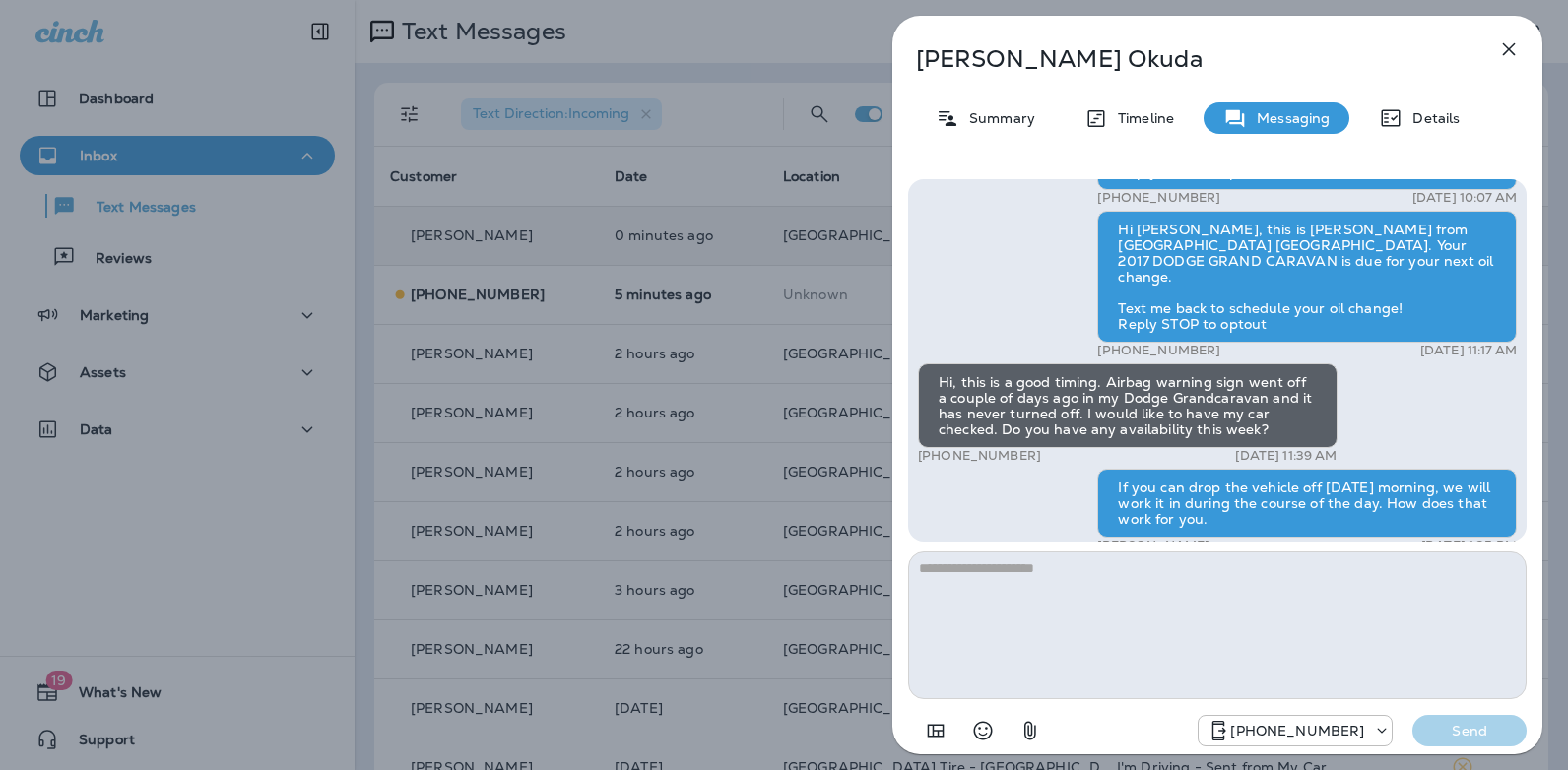
scroll to position [-180, 0]
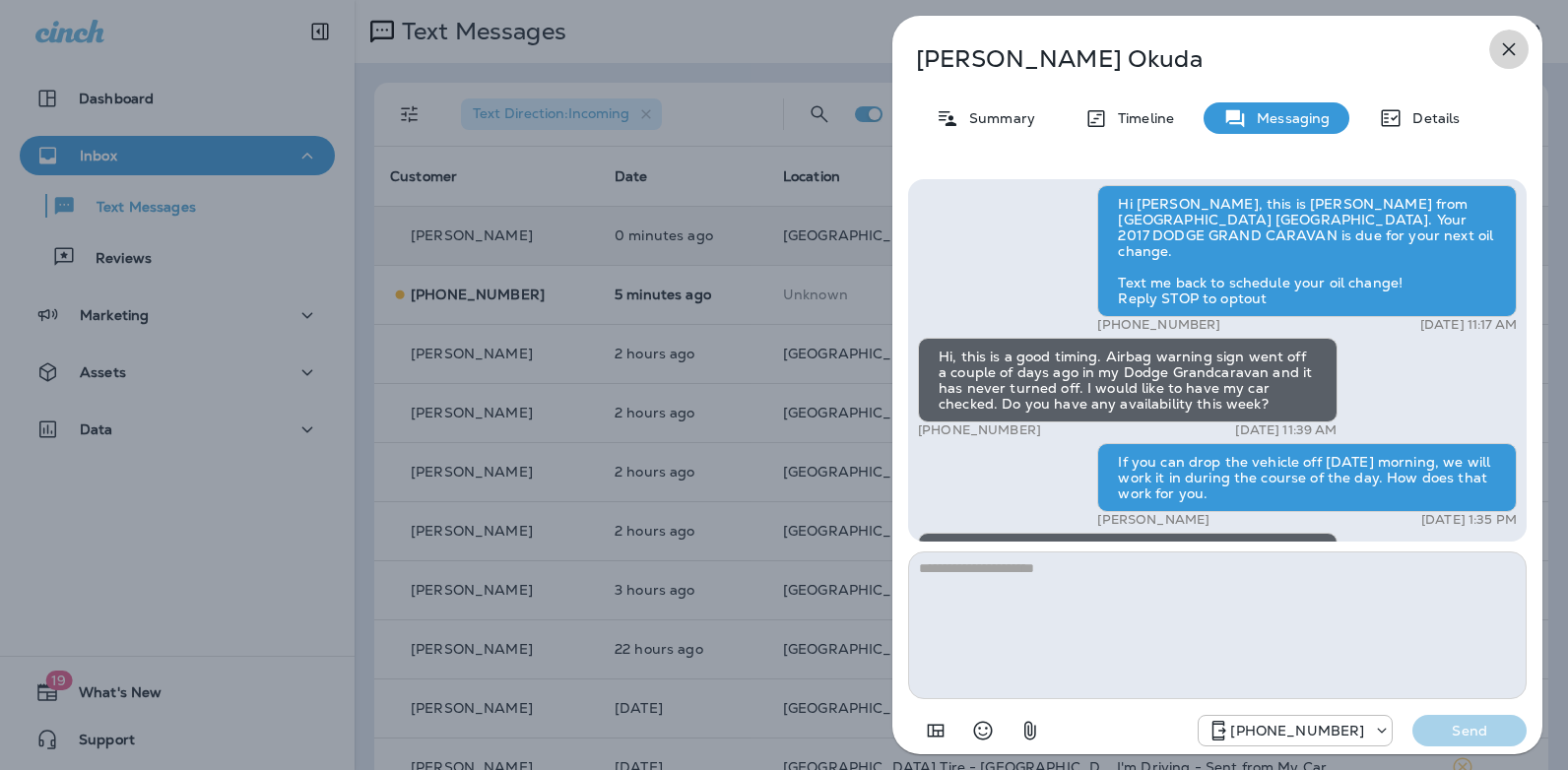
click at [1511, 45] on icon "button" at bounding box center [1508, 50] width 24 height 24
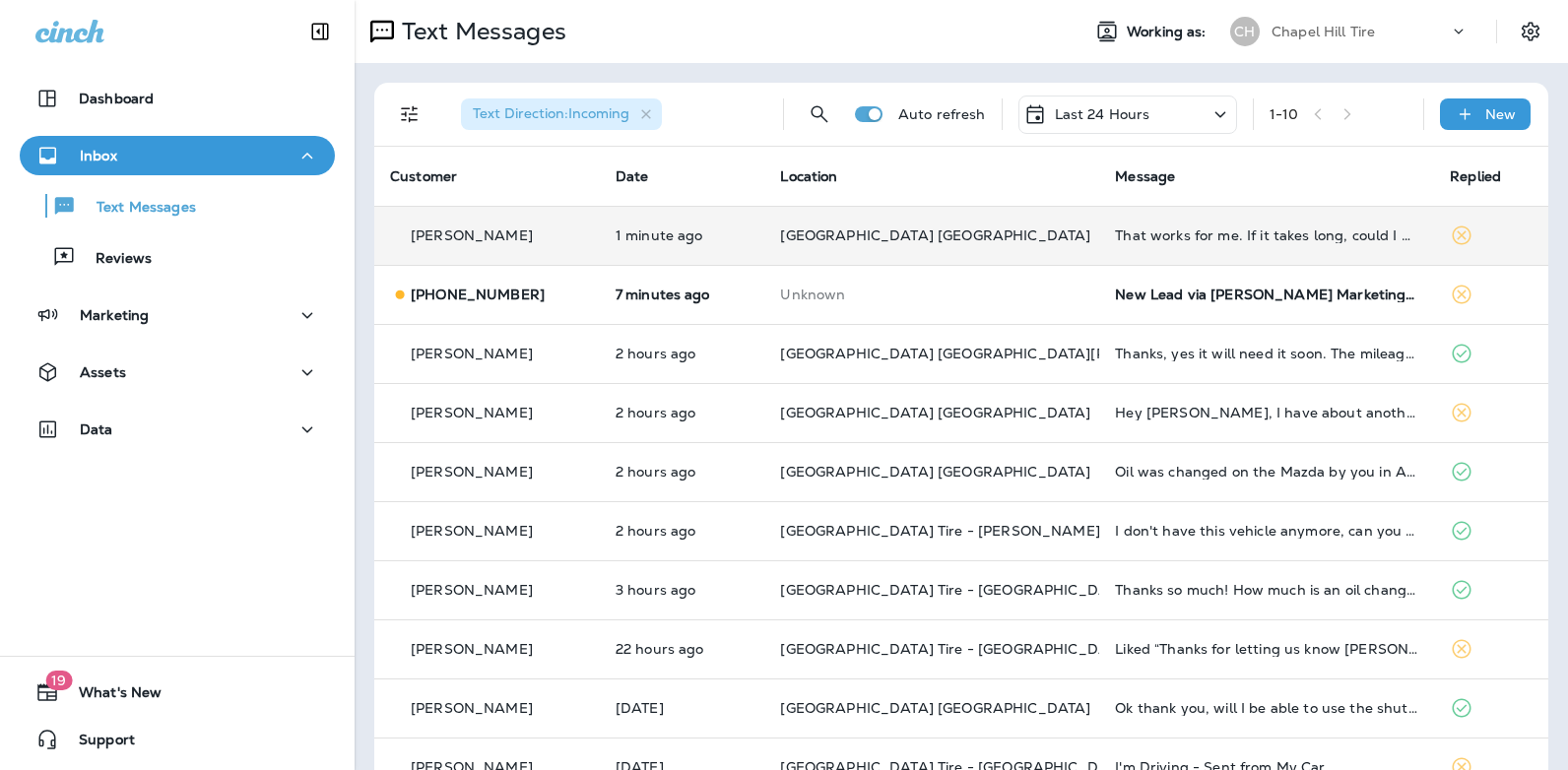
click at [1208, 119] on icon at bounding box center [1220, 114] width 24 height 25
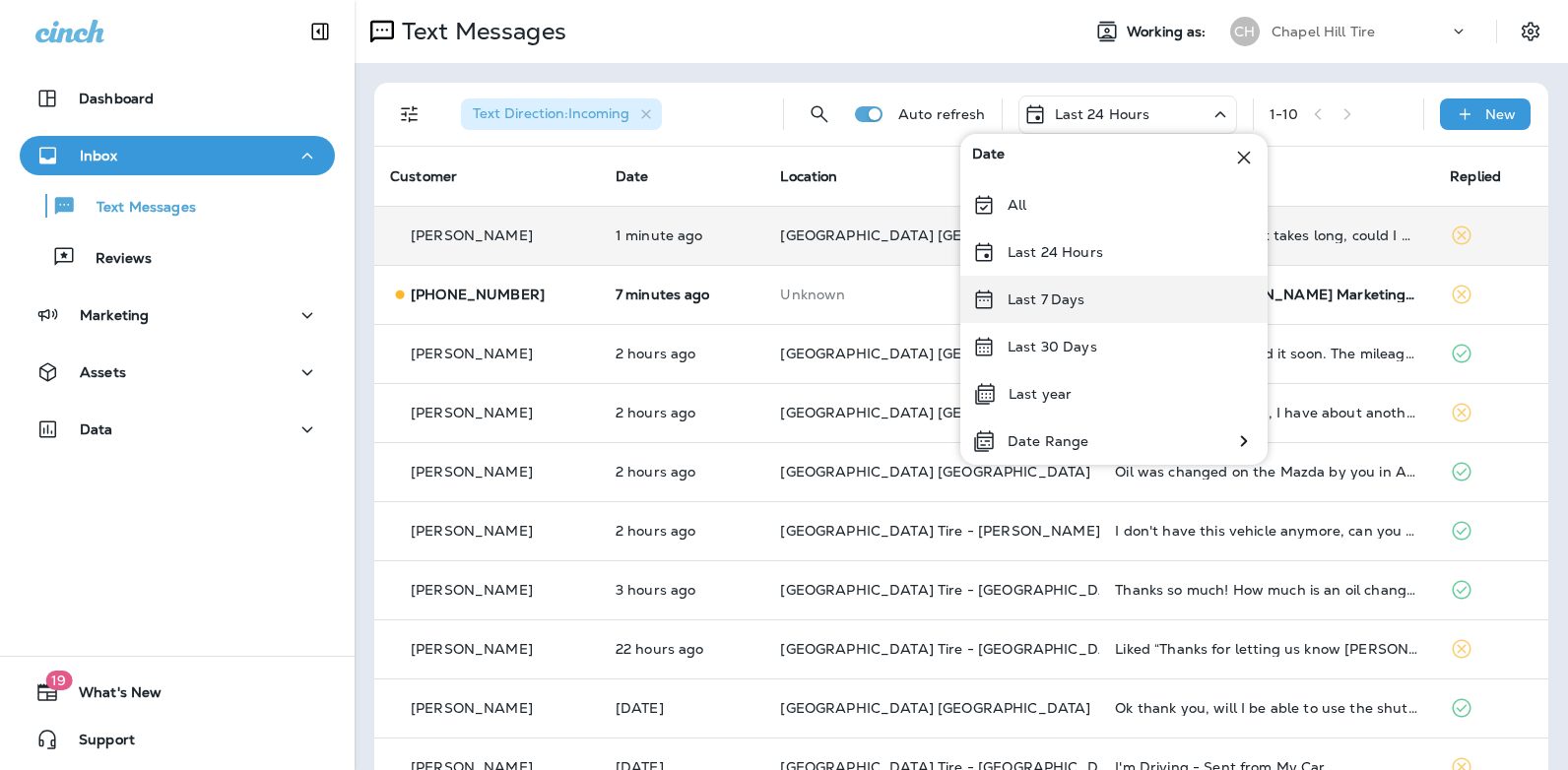
click at [1101, 293] on div "Last 7 Days" at bounding box center [1113, 299] width 307 height 48
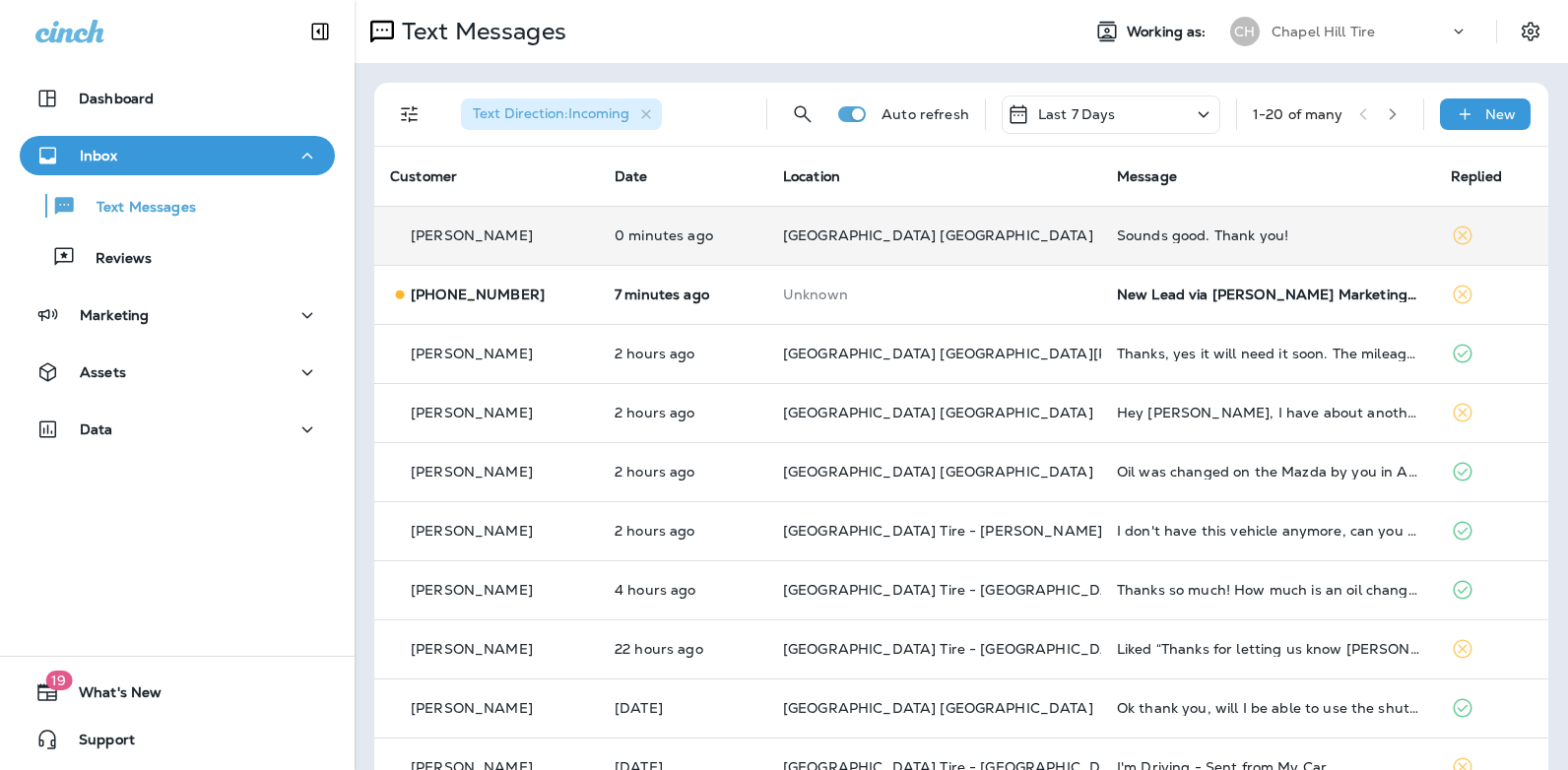
click at [1146, 237] on div "Sounds good. Thank you!" at bounding box center [1268, 236] width 302 height 16
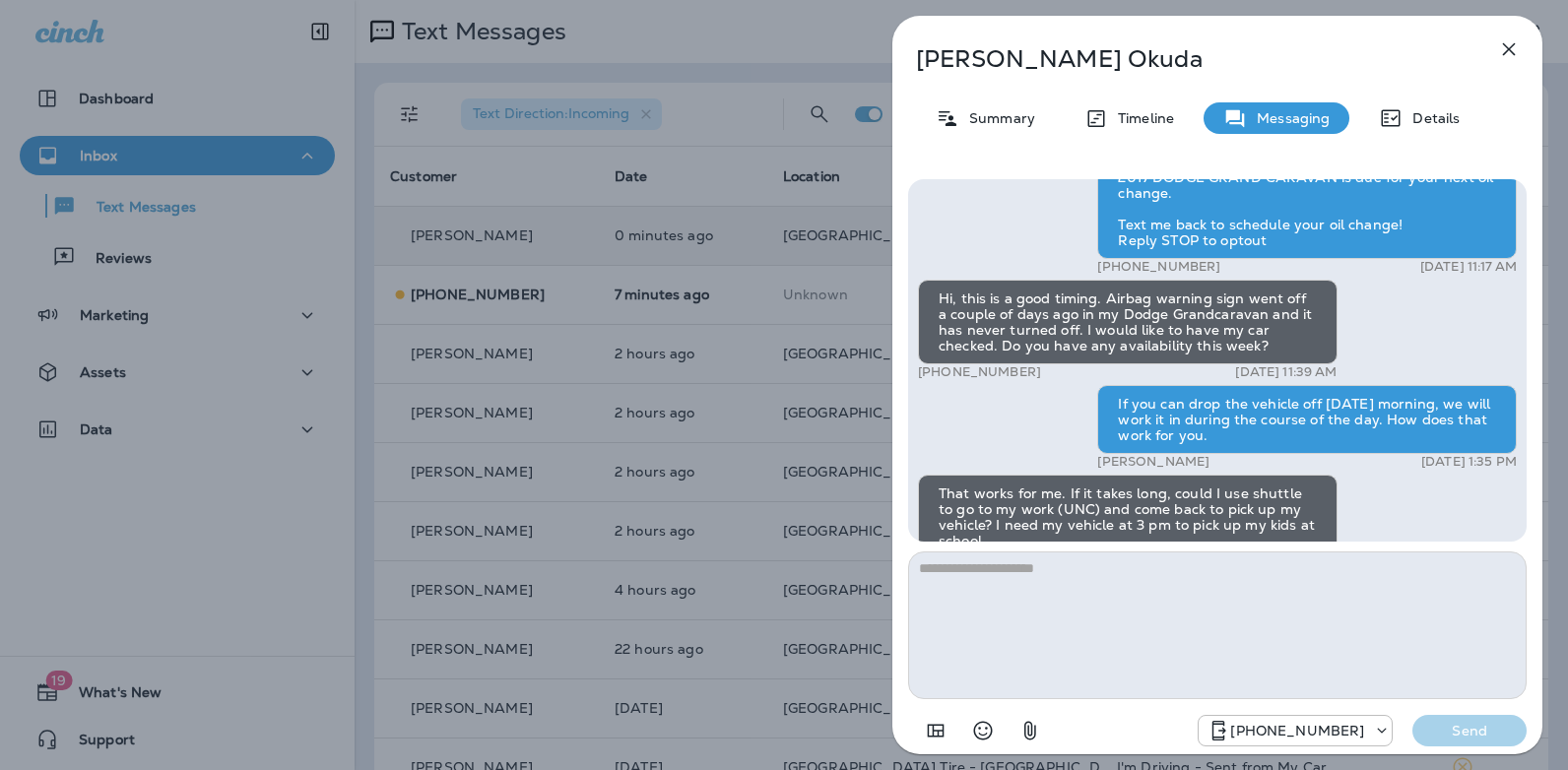
scroll to position [-198, 0]
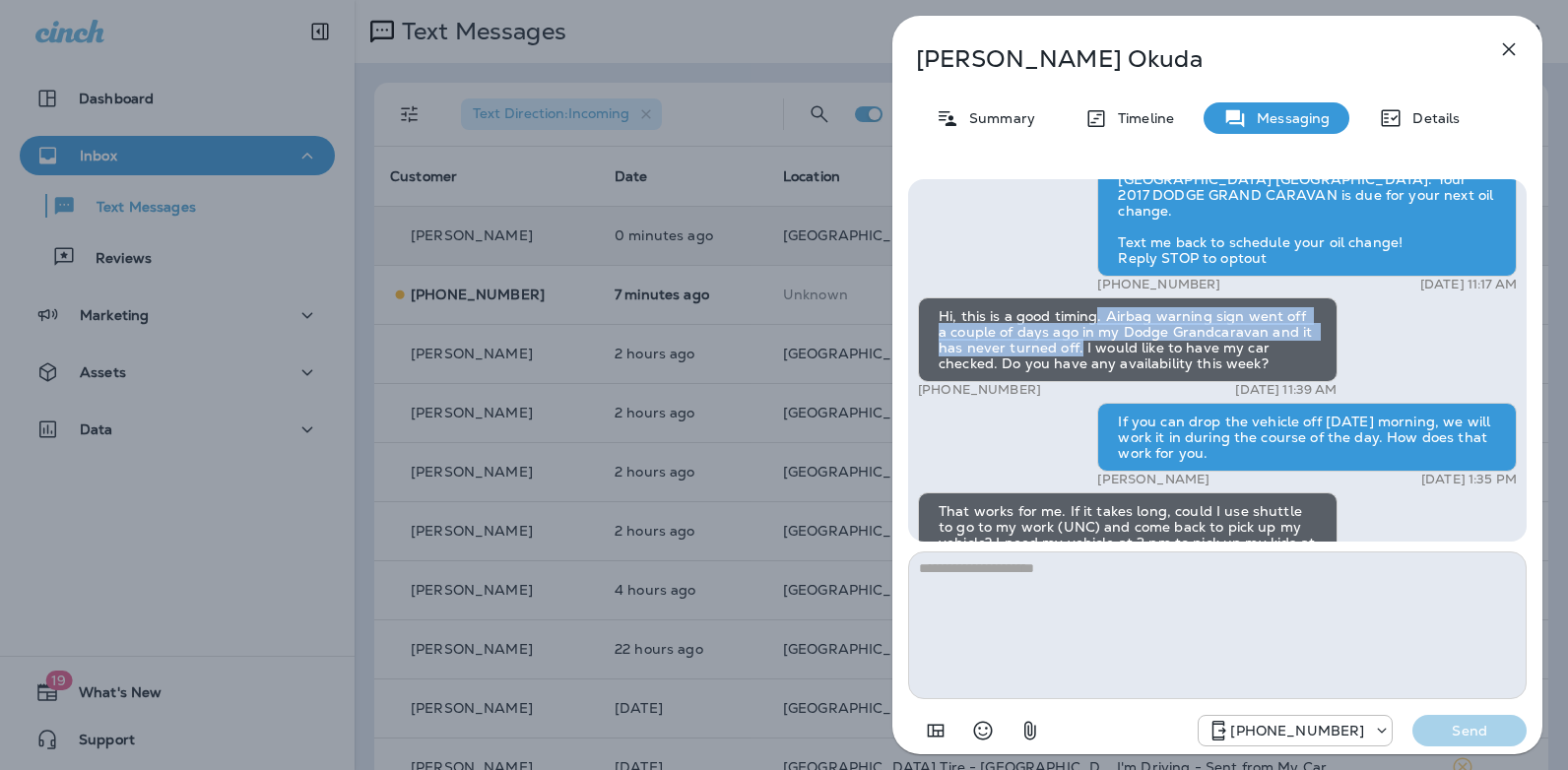
drag, startPoint x: 1079, startPoint y: 349, endPoint x: 1094, endPoint y: 321, distance: 31.8
click at [1094, 321] on div "Hi, this is a good timing. Airbag warning sign went off a couple of days ago in…" at bounding box center [1127, 339] width 420 height 85
copy div ". Airbag warning sign went off a couple of days ago in my Dodge Grandcaravan an…"
drag, startPoint x: 1034, startPoint y: 389, endPoint x: 935, endPoint y: 391, distance: 99.0
click at [935, 391] on div "+1 (919) 904-2282 [DATE] 11:39 AM" at bounding box center [1127, 390] width 420 height 16
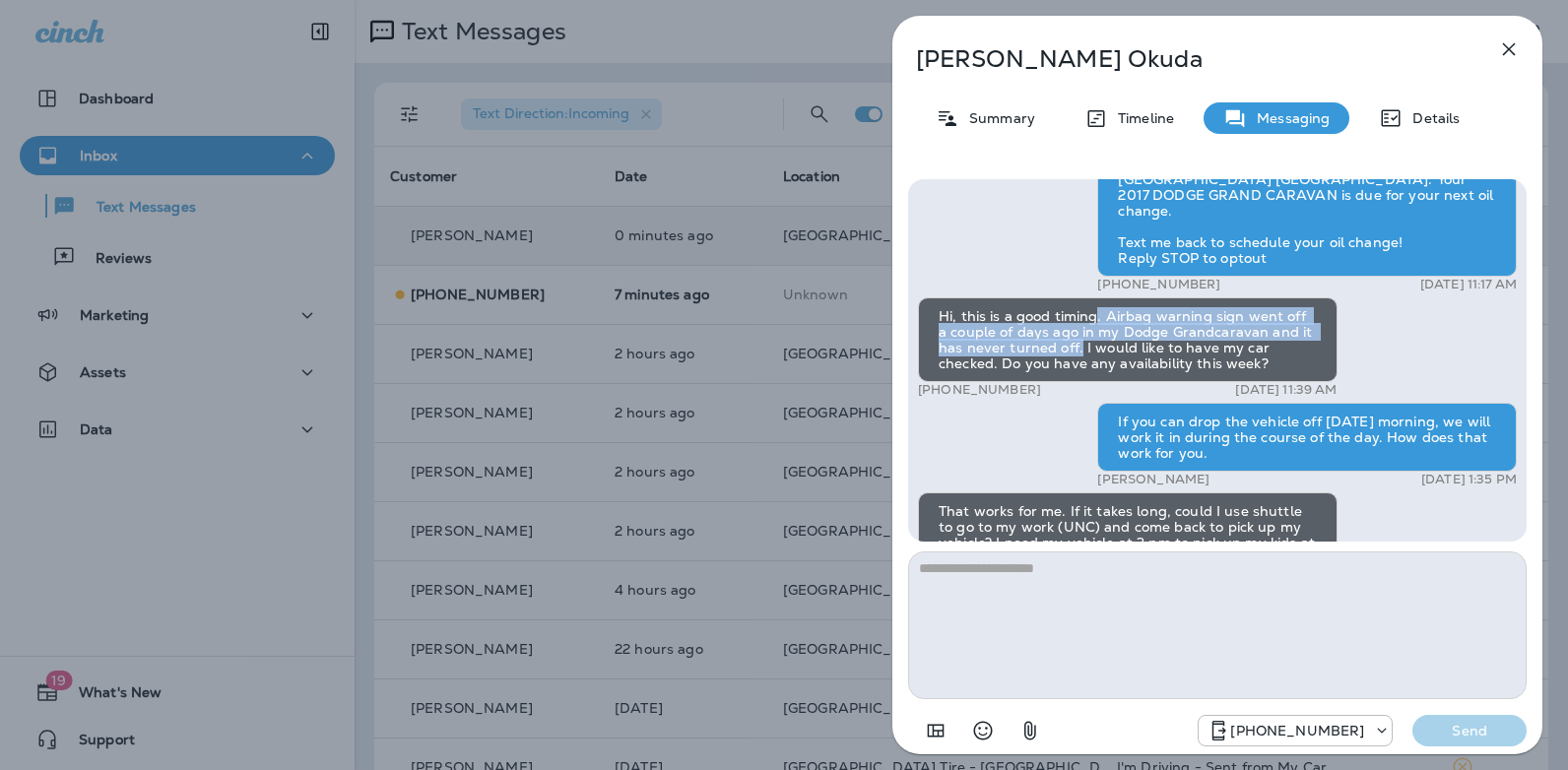
copy p "[PHONE_NUMBER]"
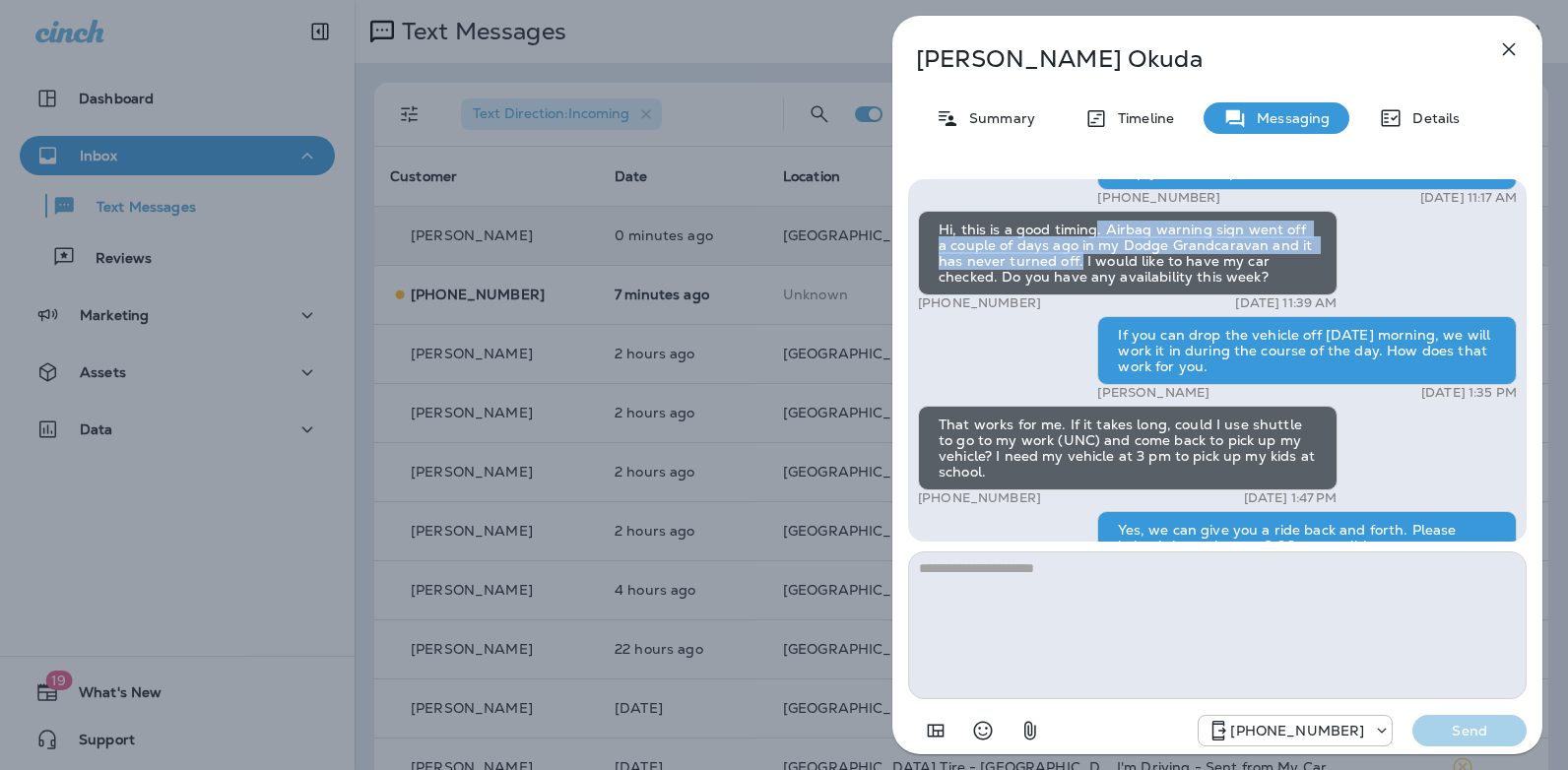
scroll to position [0, 0]
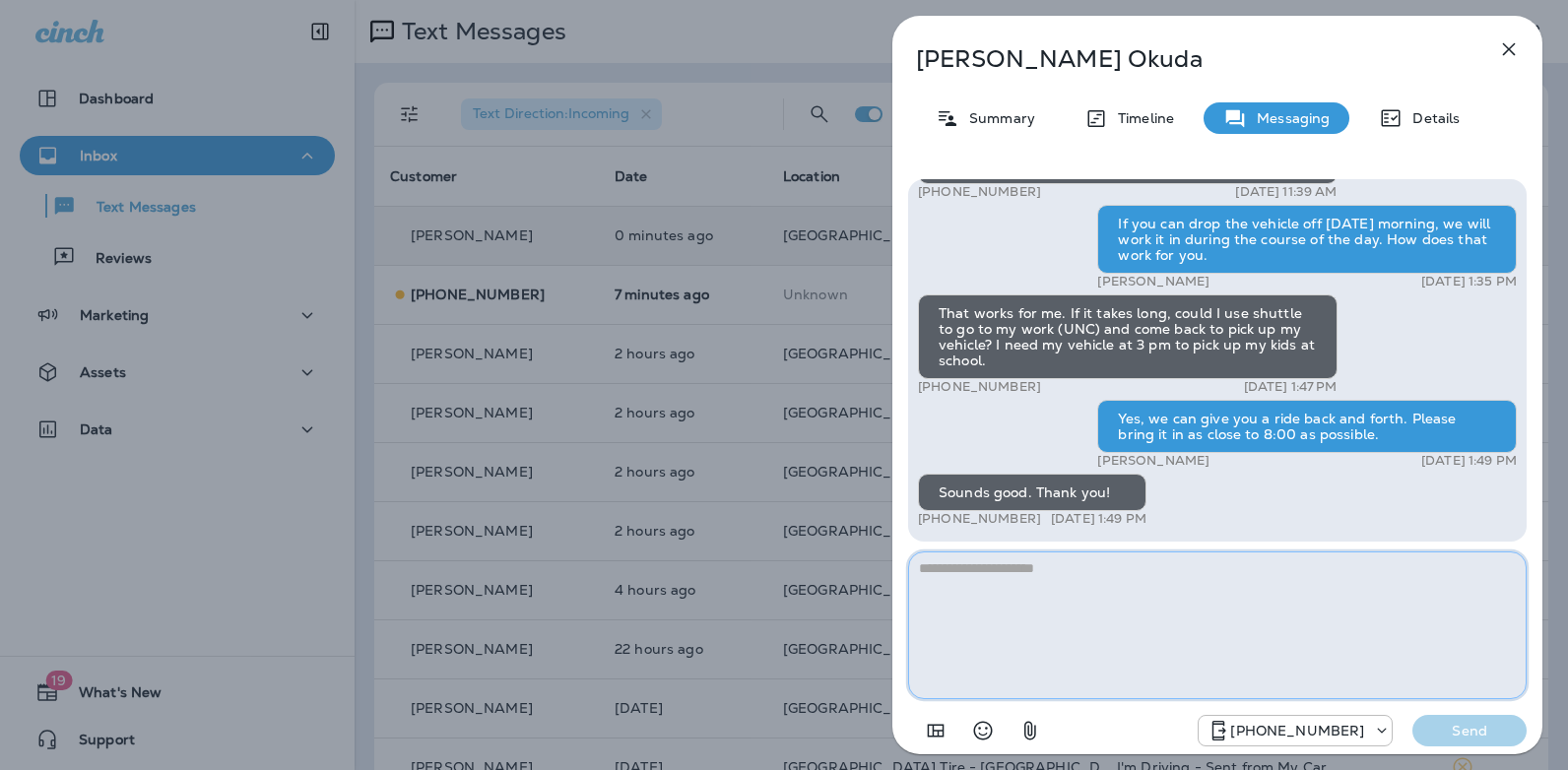
click at [1078, 585] on textarea at bounding box center [1218, 625] width 619 height 147
type textarea "**********"
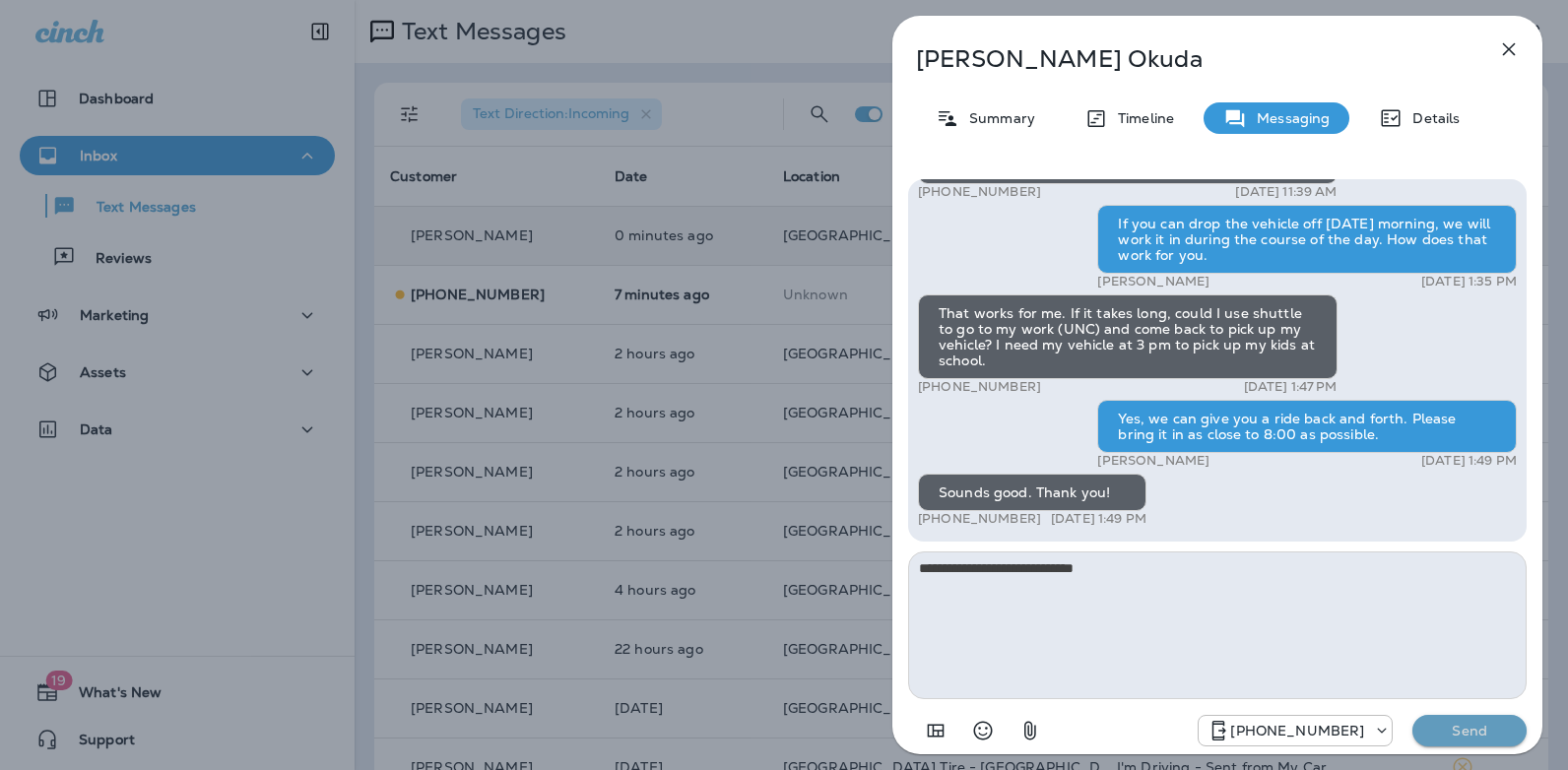
click at [1449, 728] on p "Send" at bounding box center [1469, 730] width 83 height 18
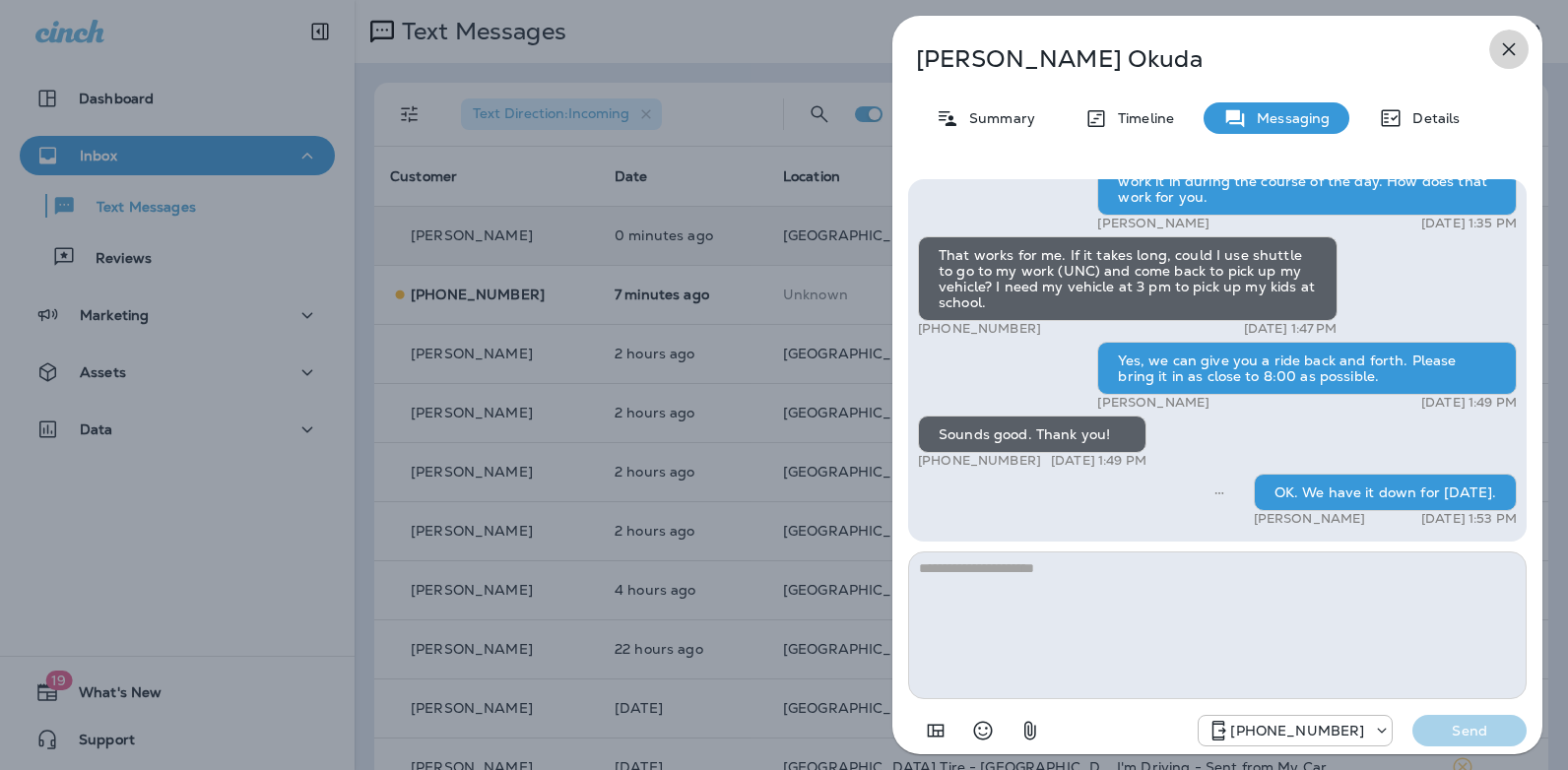
click at [1515, 54] on icon "button" at bounding box center [1508, 50] width 24 height 24
